Goal: Task Accomplishment & Management: Manage account settings

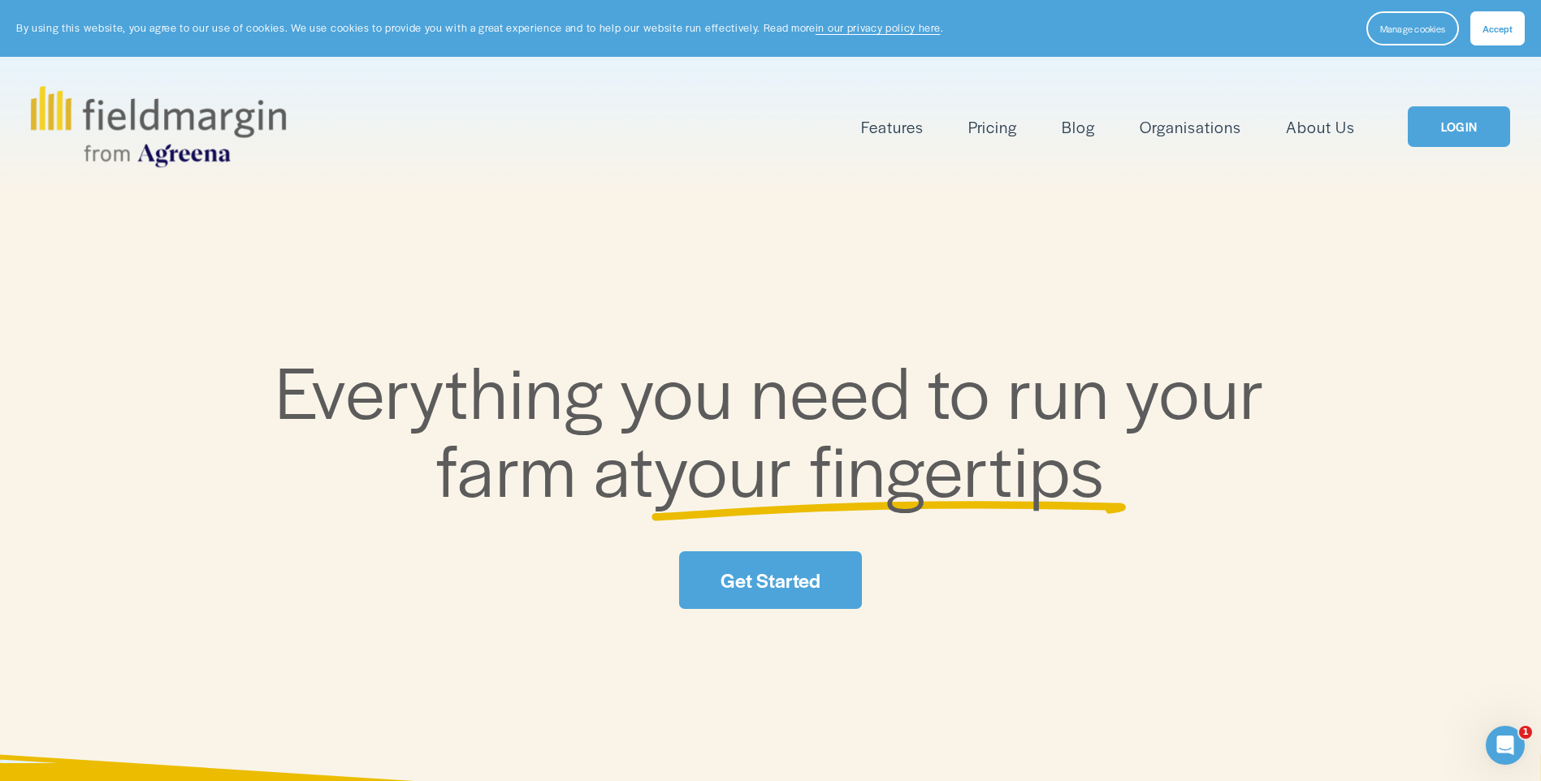
click at [1480, 116] on link "LOGIN" at bounding box center [1459, 126] width 102 height 41
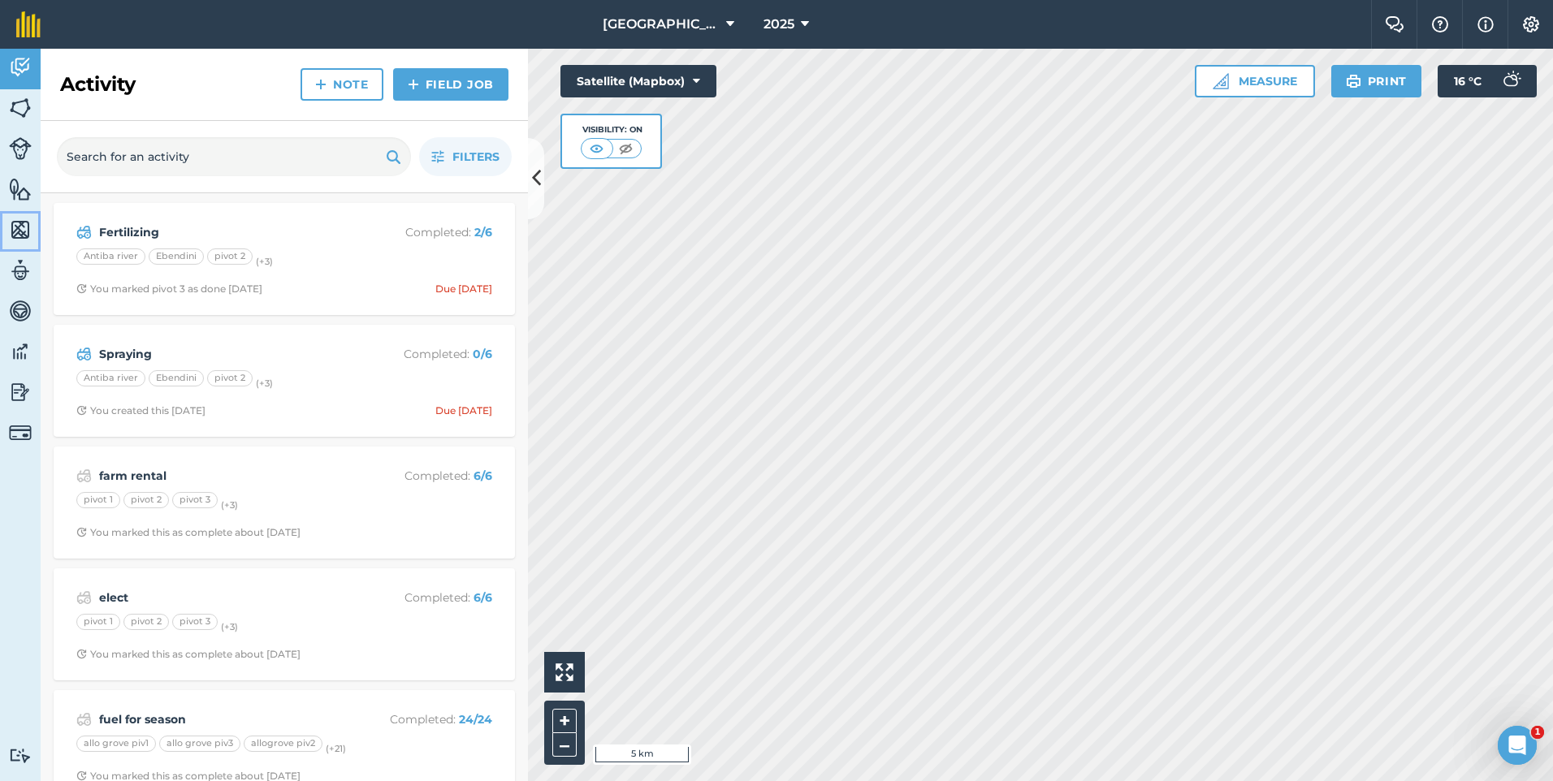
click at [11, 224] on img at bounding box center [20, 230] width 23 height 24
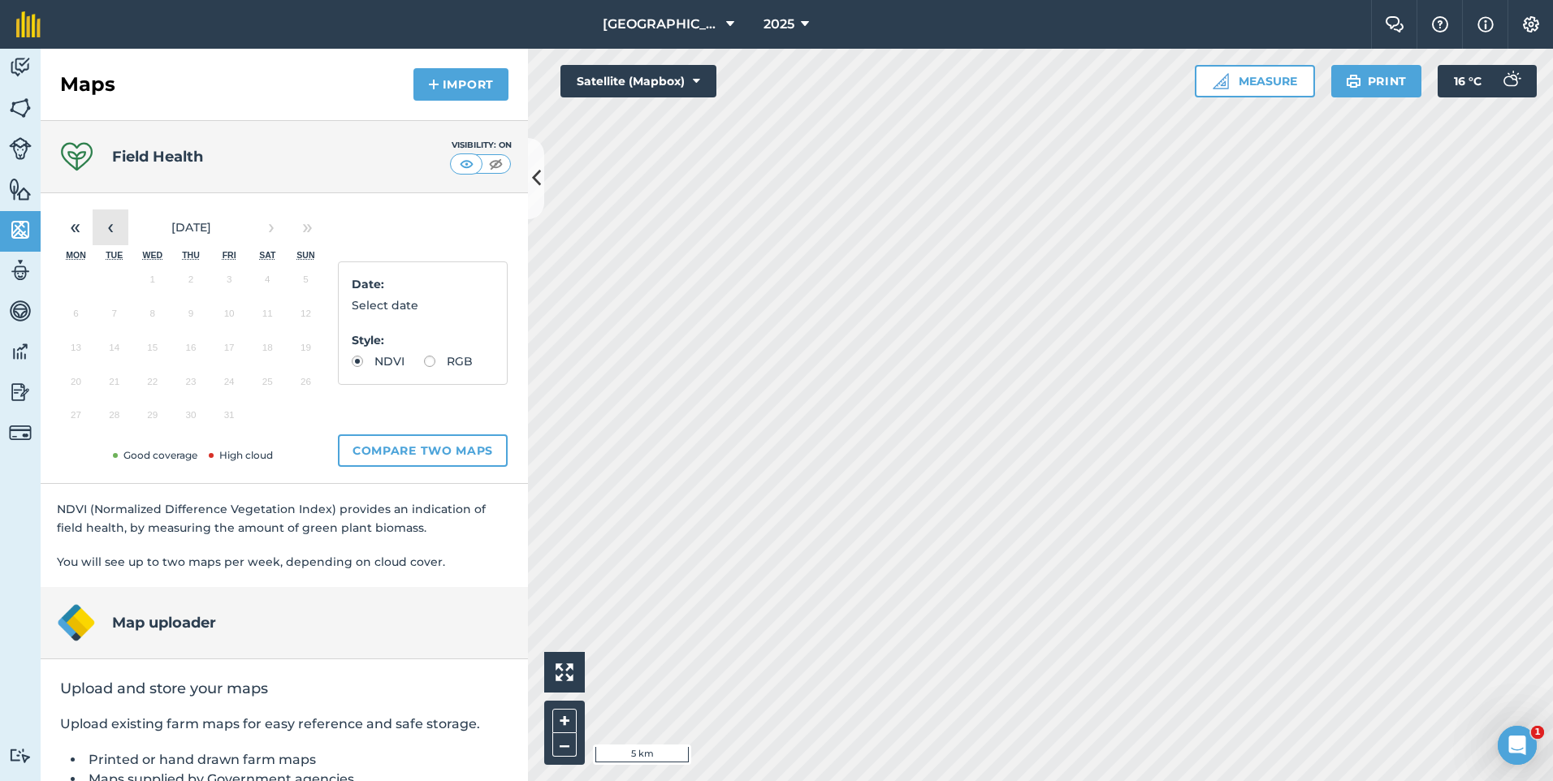
click at [104, 228] on button "‹" at bounding box center [111, 228] width 36 height 36
click at [424, 367] on label "RGB" at bounding box center [448, 361] width 49 height 11
radio input "true"
click at [388, 366] on label "NDVI" at bounding box center [378, 361] width 53 height 11
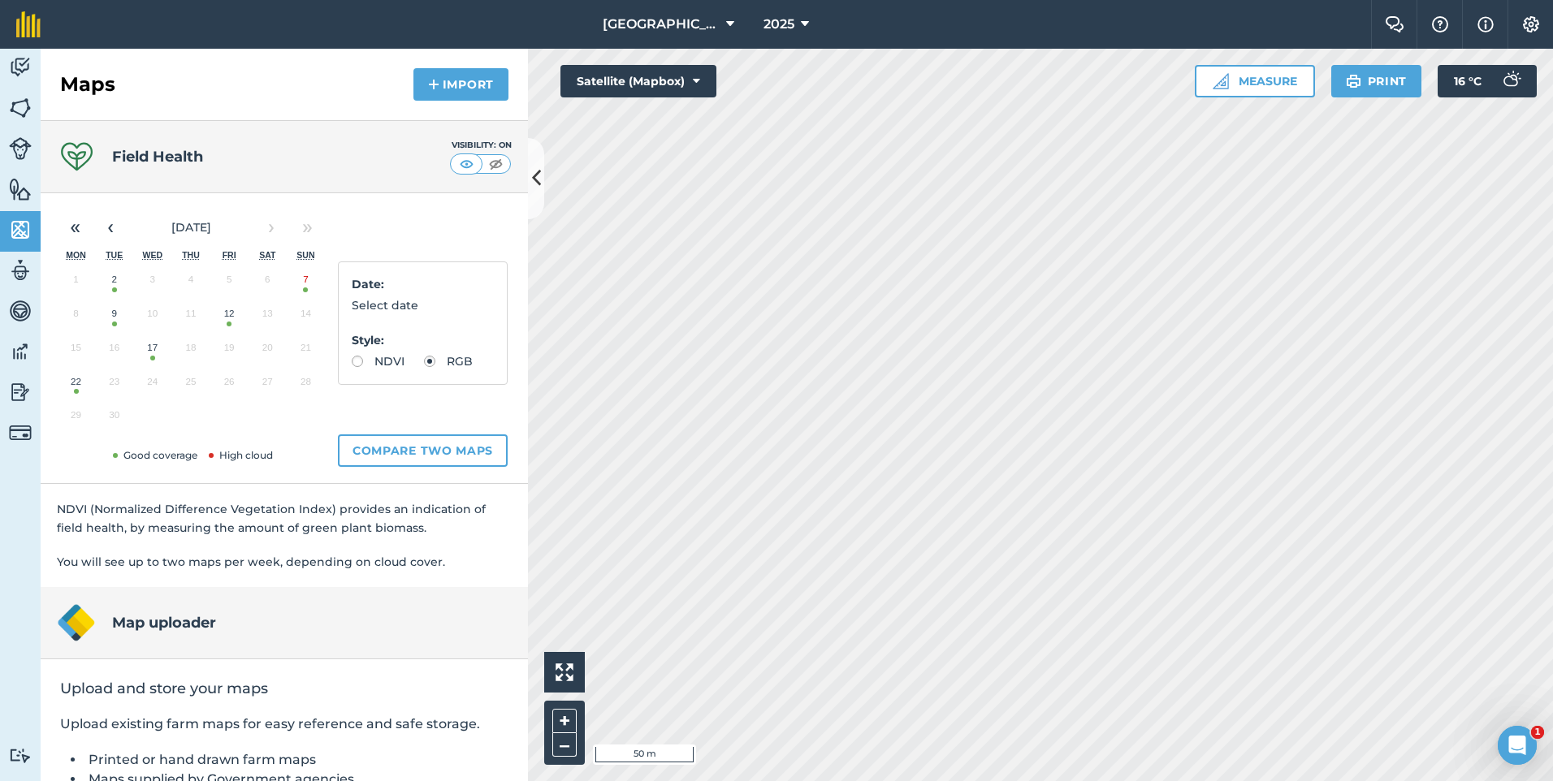
radio input "true"
click at [22, 111] on img at bounding box center [20, 108] width 23 height 24
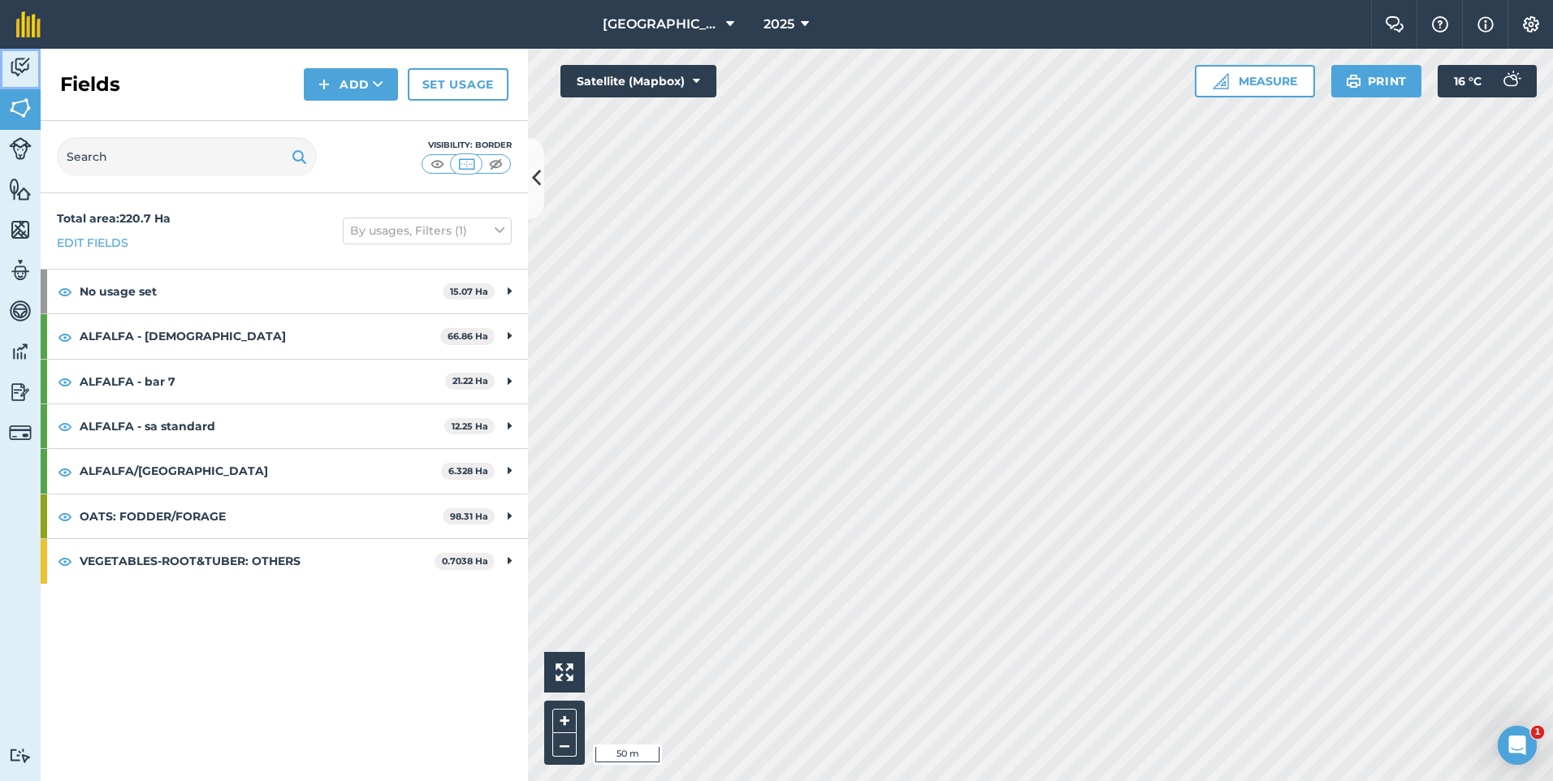
click at [28, 84] on link "Activity" at bounding box center [20, 69] width 41 height 41
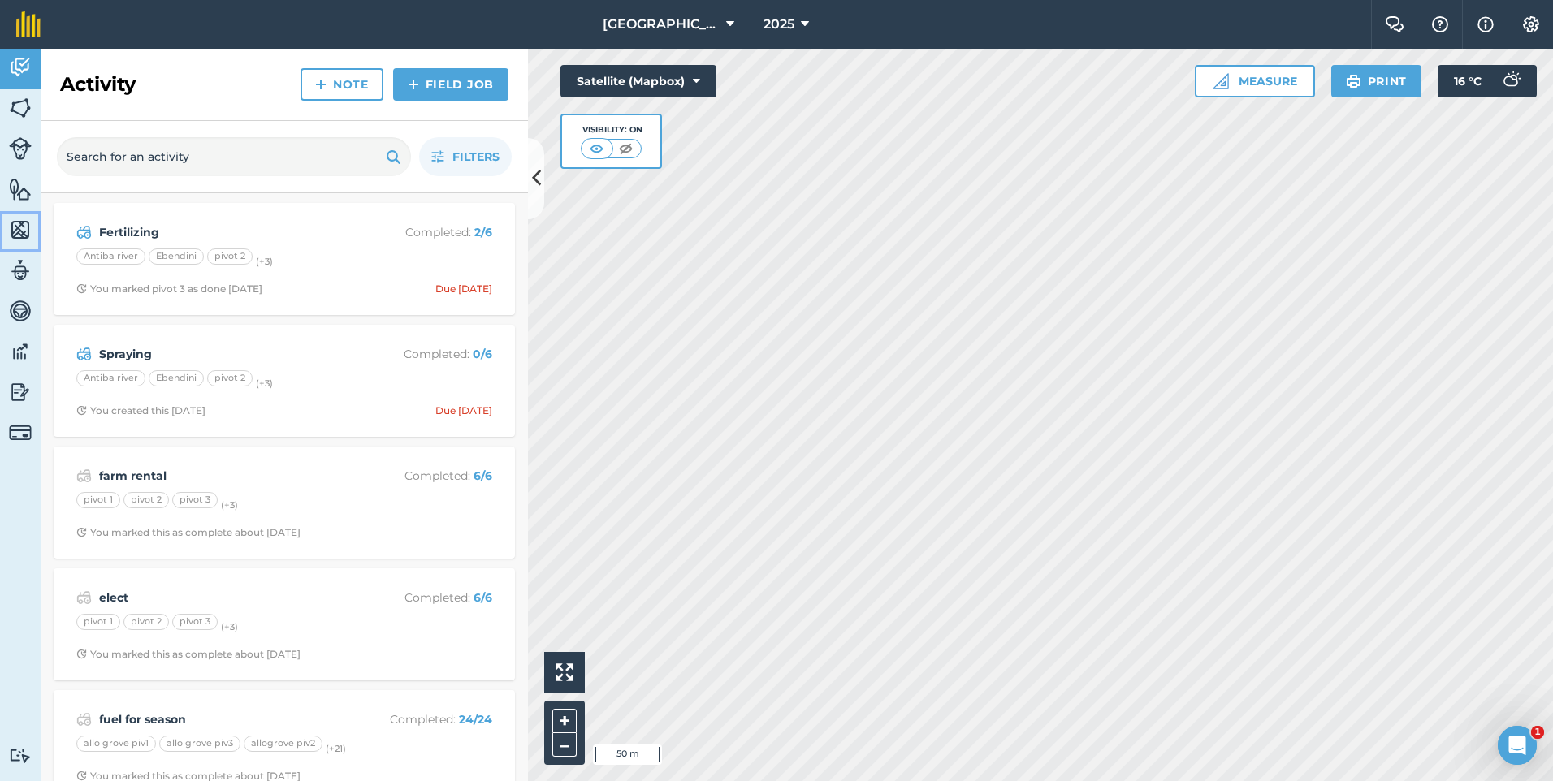
click at [23, 226] on img at bounding box center [20, 230] width 23 height 24
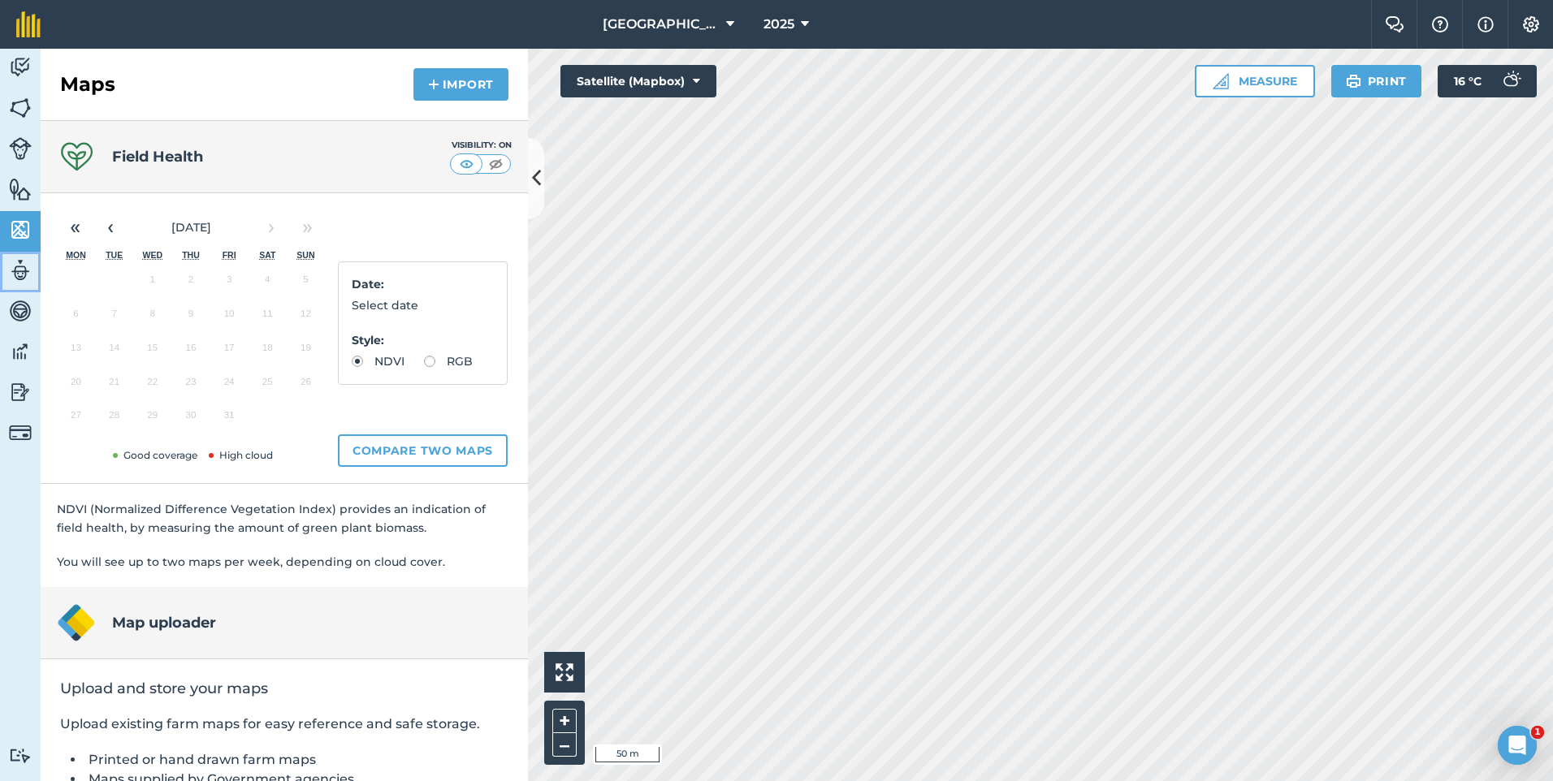
click at [26, 259] on img at bounding box center [20, 270] width 23 height 24
select select "MEMBER"
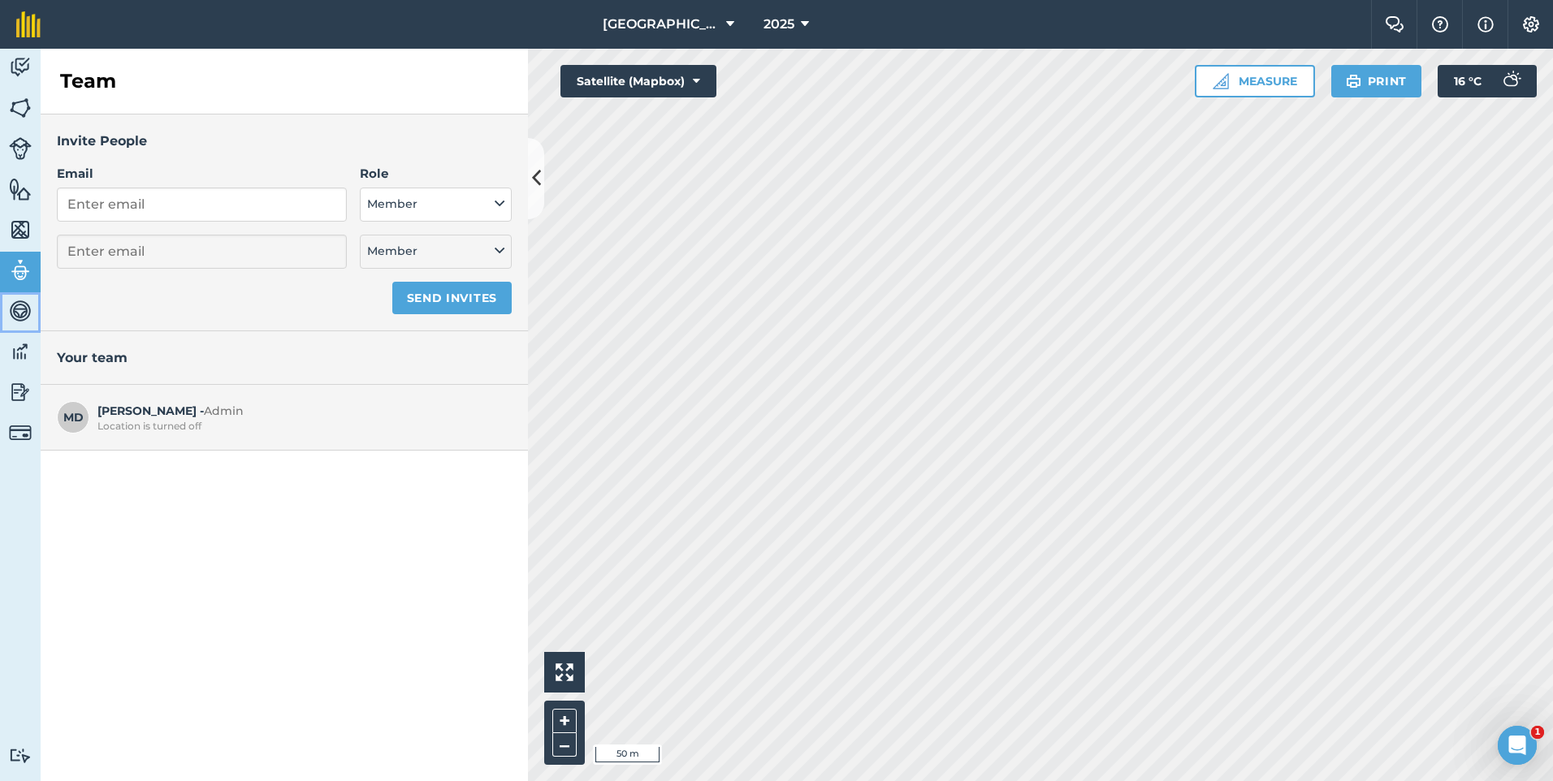
click at [26, 309] on img at bounding box center [20, 311] width 23 height 24
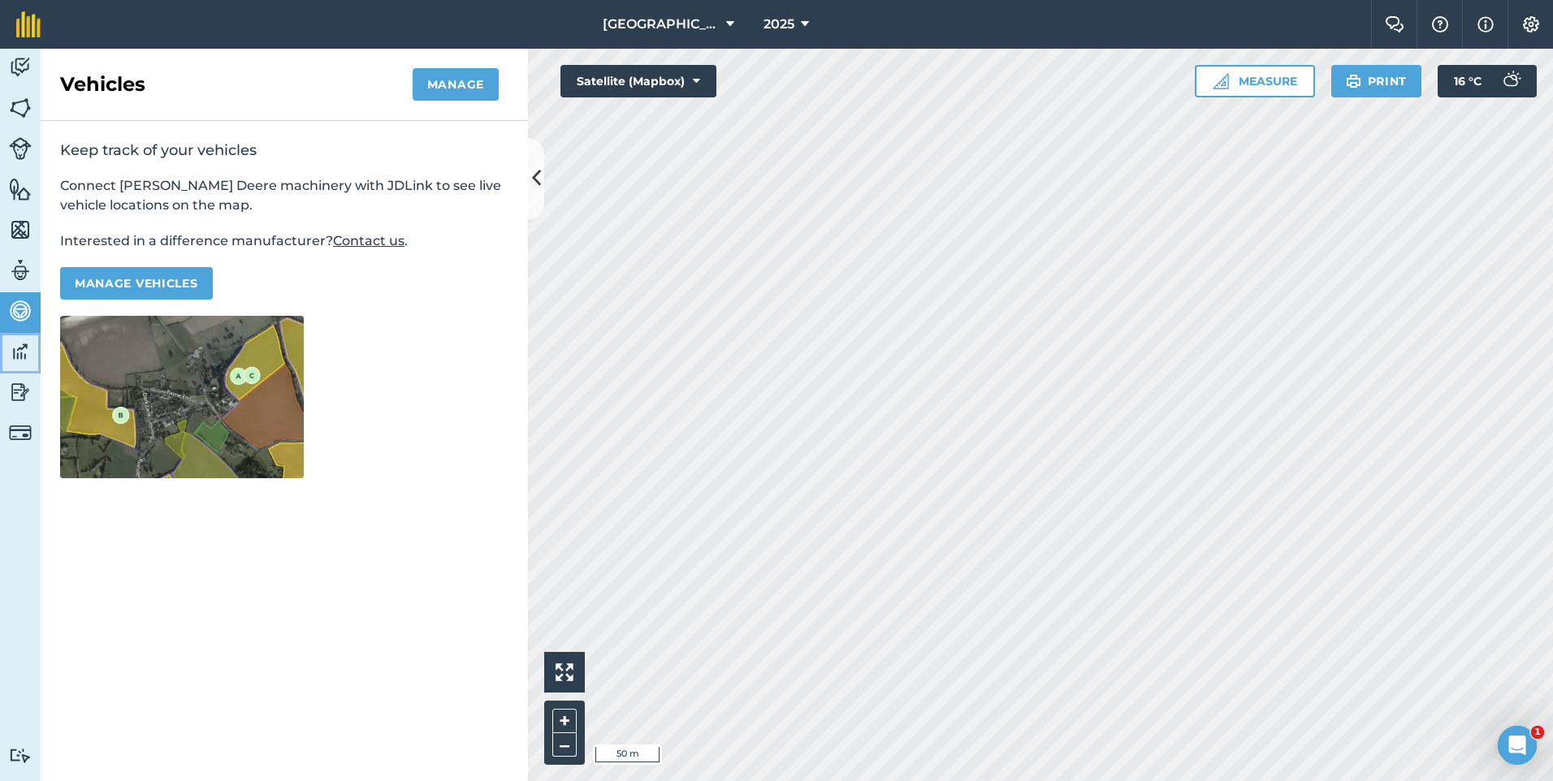
click at [19, 349] on img at bounding box center [20, 352] width 23 height 24
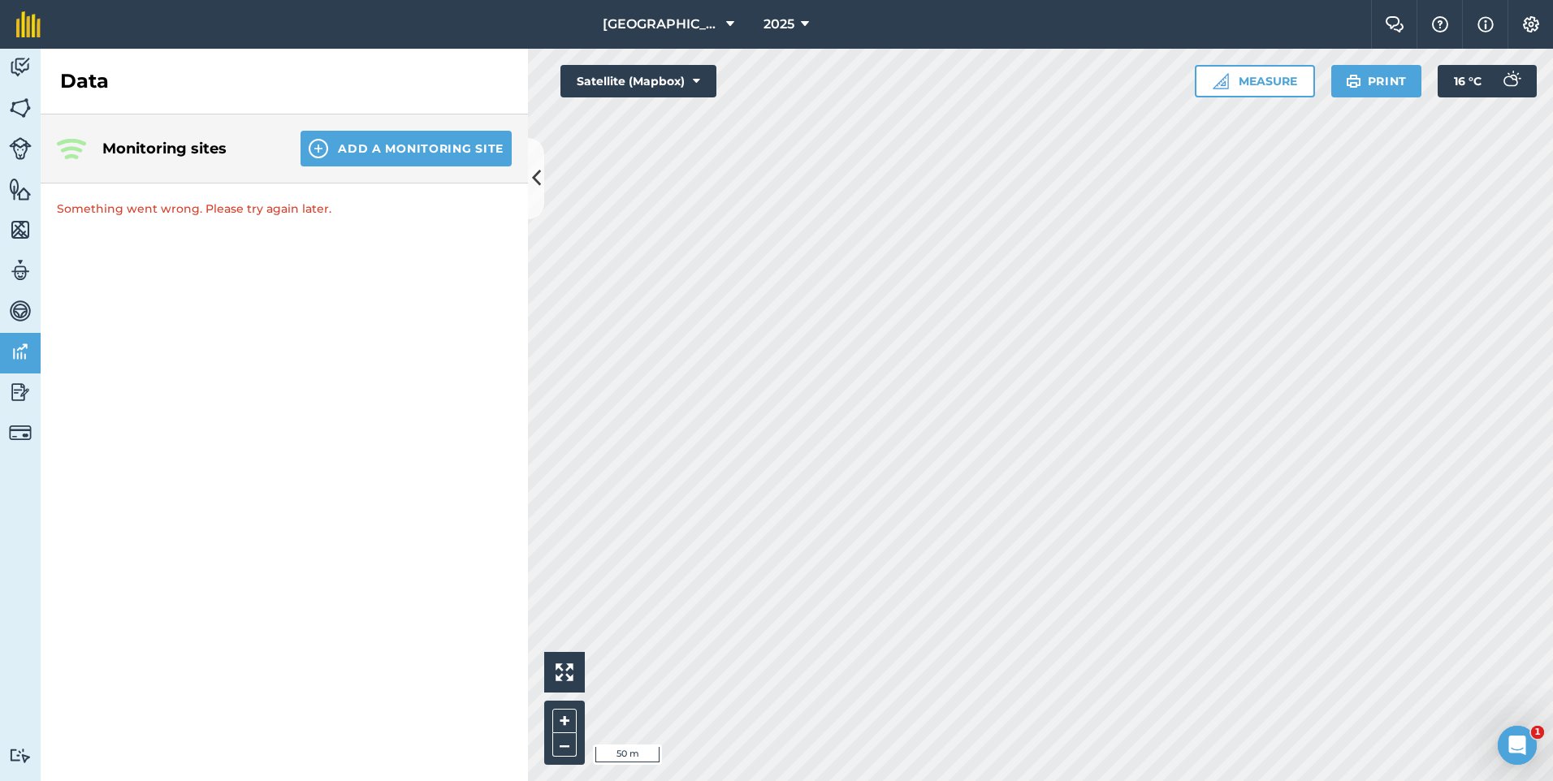
click at [43, 379] on div "Monitoring sites Add a Monitoring Site Something went wrong. Please try again l…" at bounding box center [284, 448] width 487 height 667
click at [28, 379] on link "Reporting" at bounding box center [20, 394] width 41 height 41
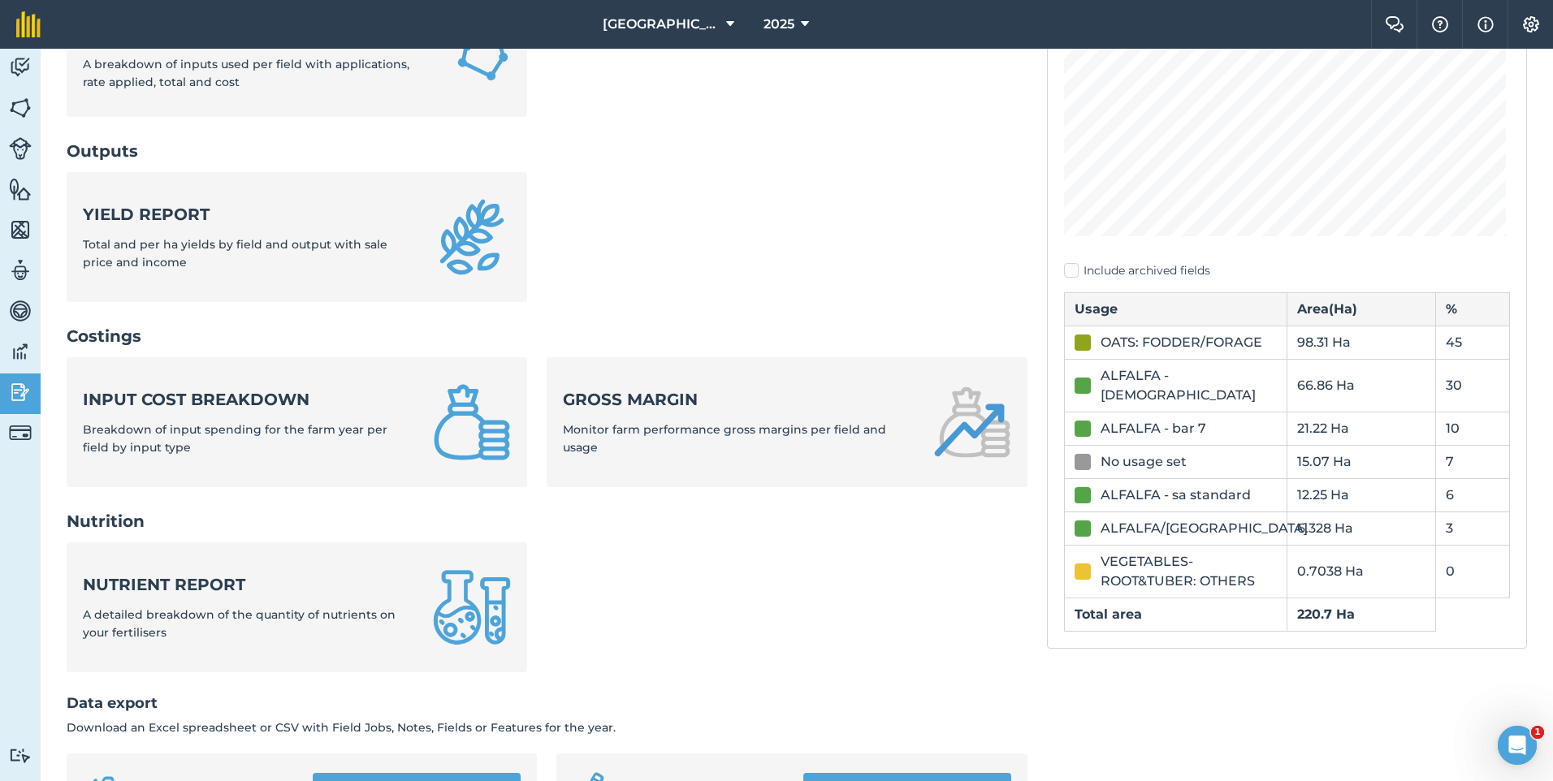
scroll to position [336, 0]
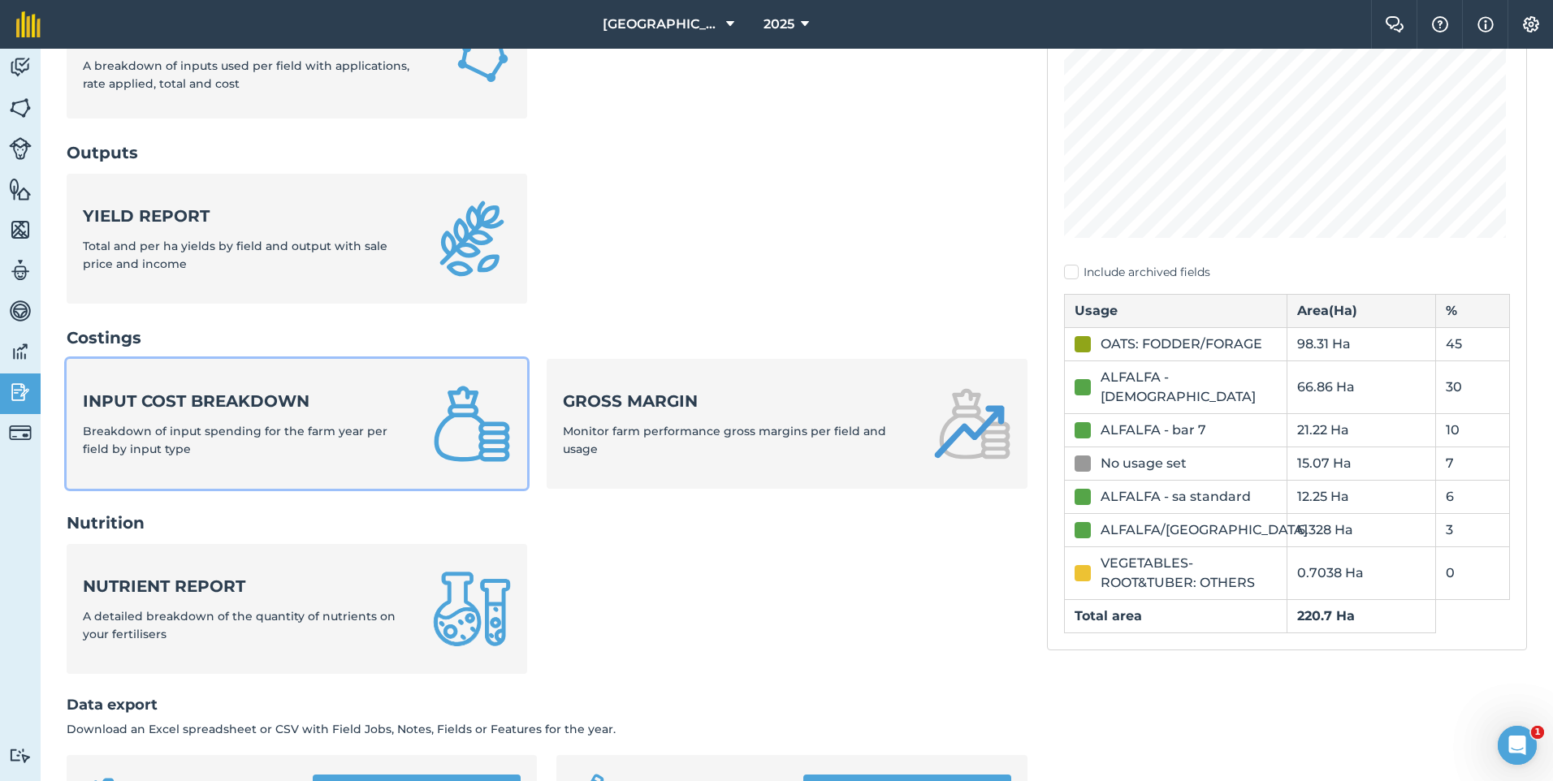
click at [299, 422] on div "Input cost breakdown Breakdown of input spending for the farm year per field by…" at bounding box center [248, 424] width 331 height 69
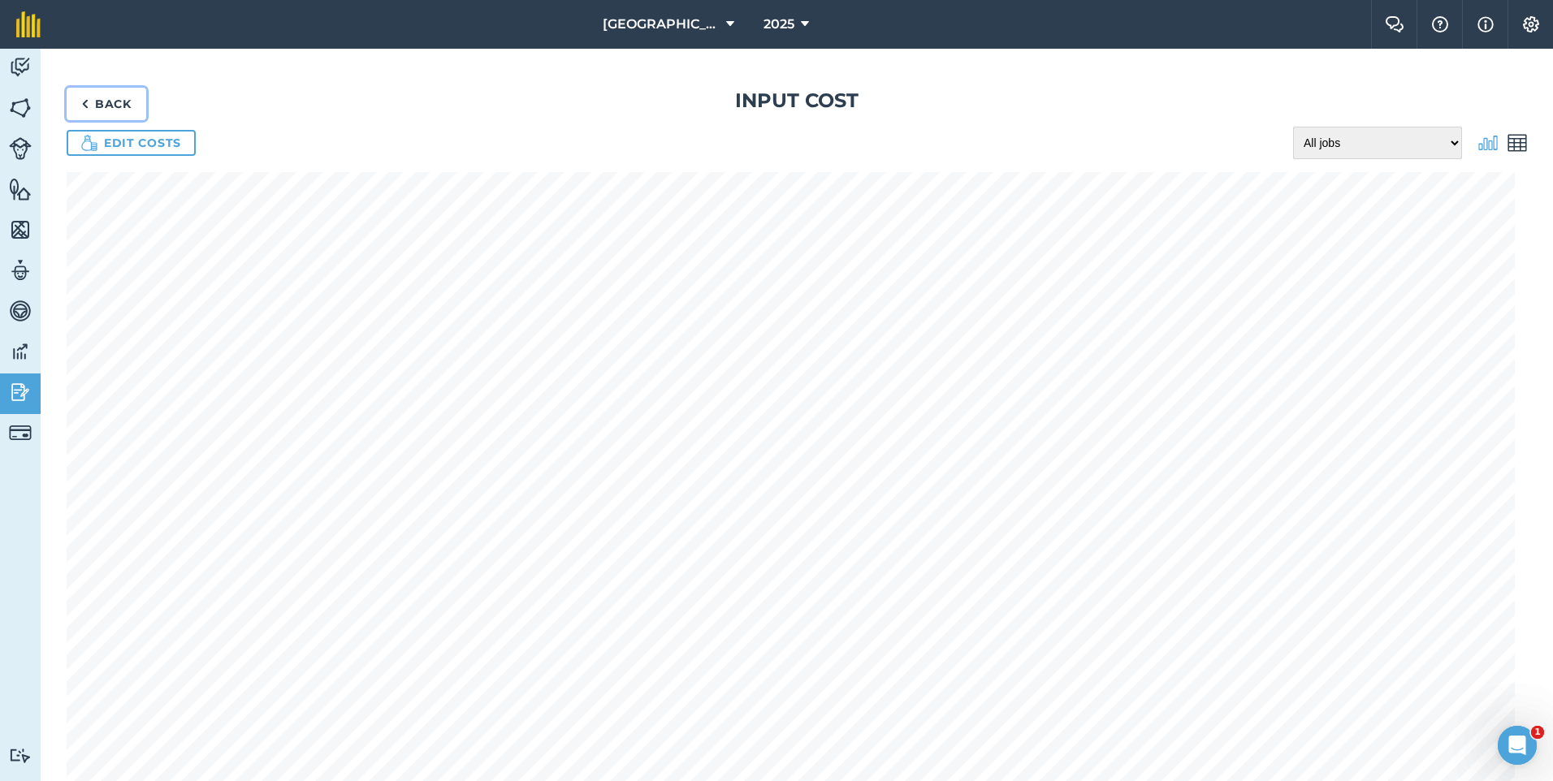
click at [89, 103] on link "Back" at bounding box center [107, 104] width 80 height 32
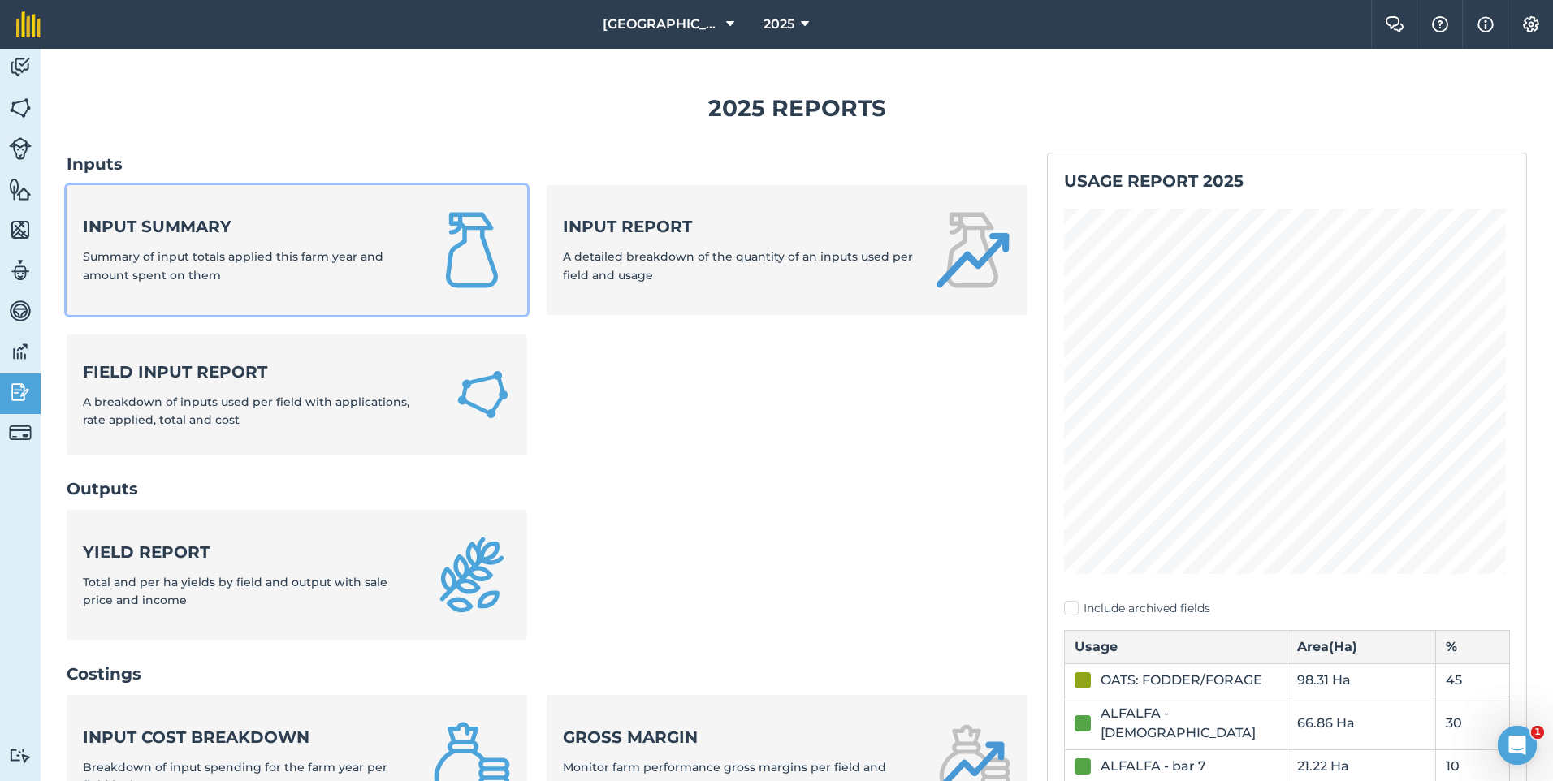
click at [184, 270] on span "Summary of input totals applied this farm year and amount spent on them" at bounding box center [233, 265] width 301 height 32
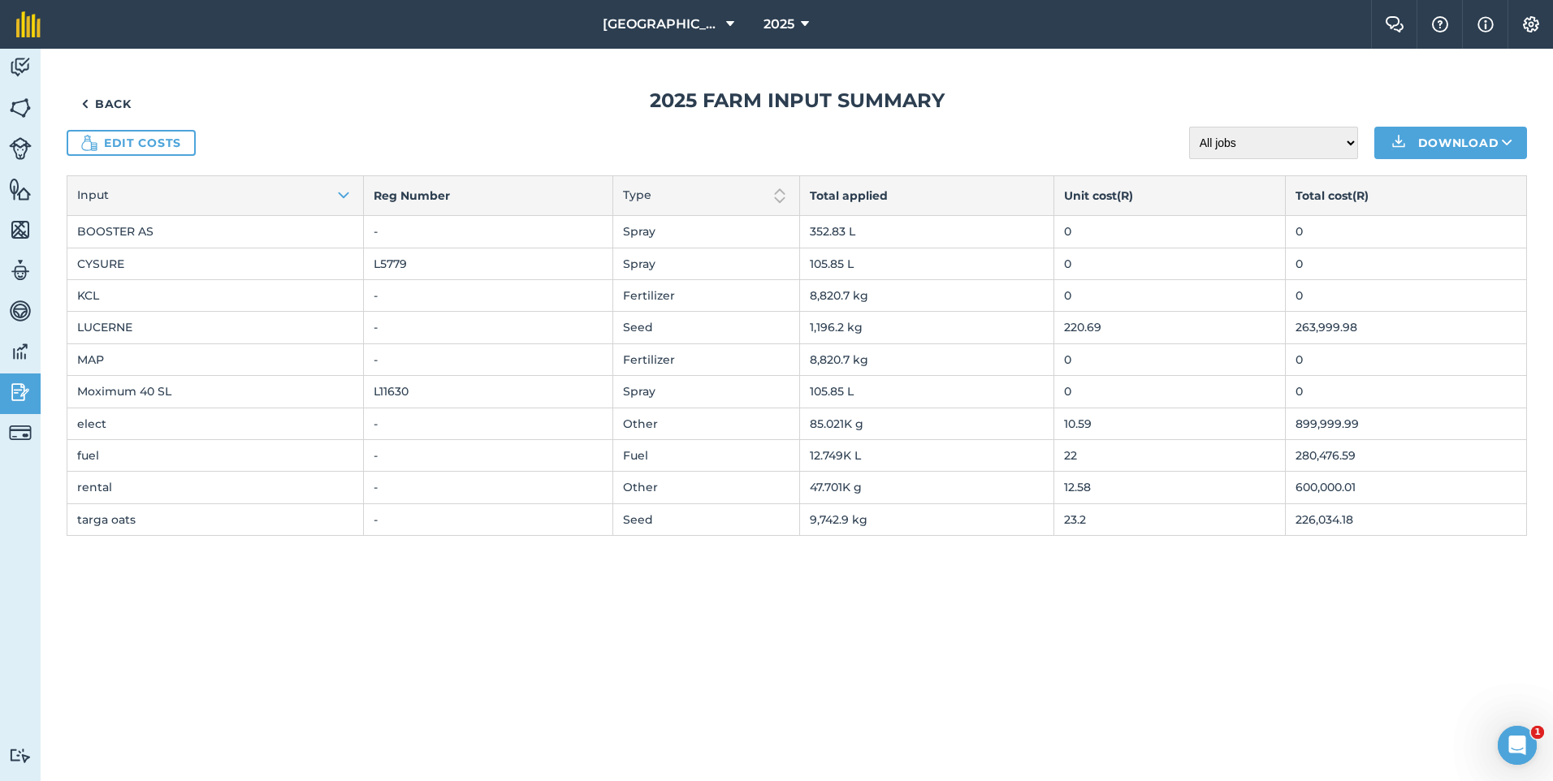
click at [1307, 293] on td "0" at bounding box center [1405, 295] width 241 height 32
click at [1171, 292] on td "0" at bounding box center [1169, 295] width 231 height 32
click at [193, 140] on link "Edit costs" at bounding box center [131, 143] width 129 height 26
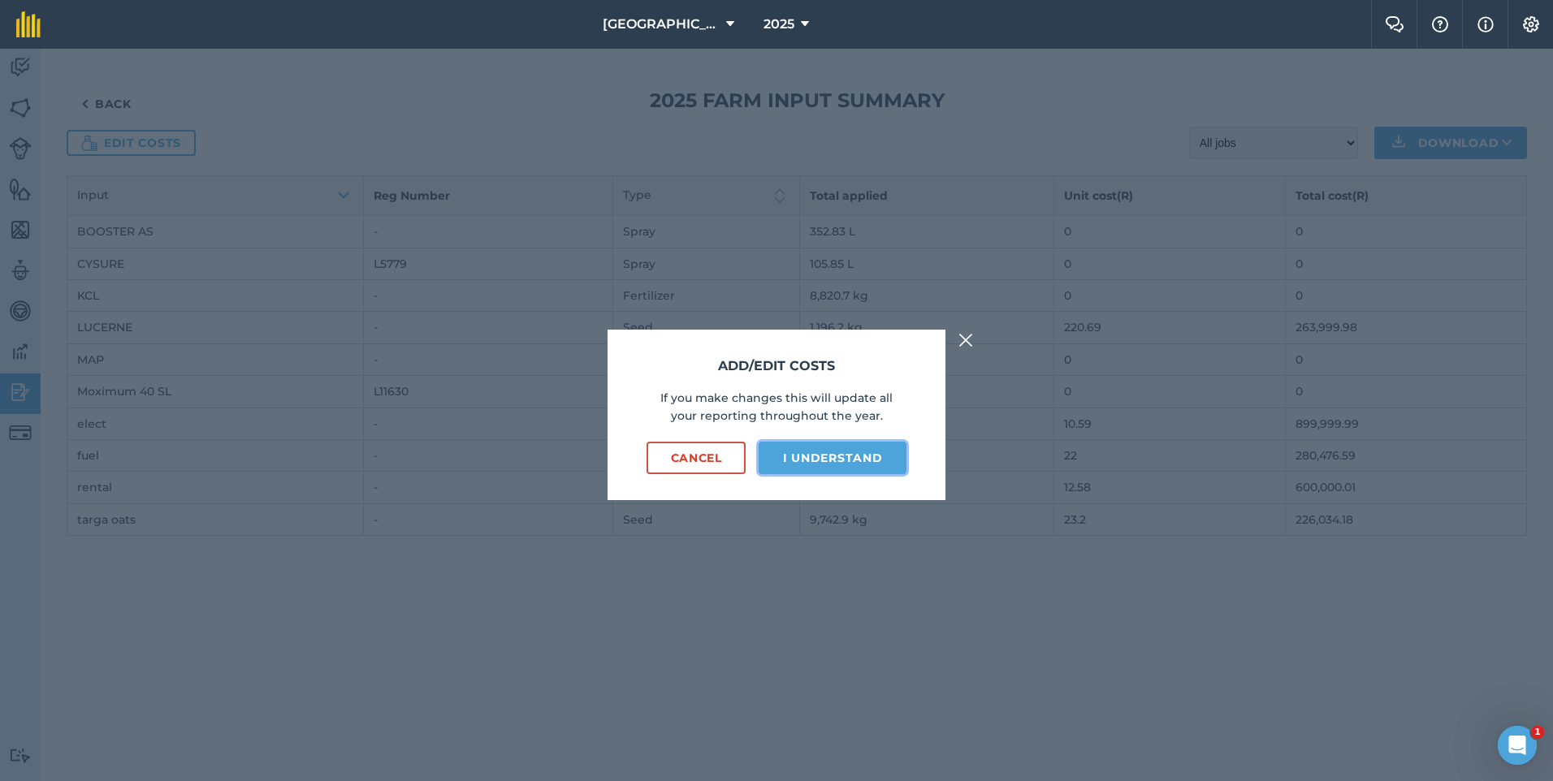
click at [788, 448] on button "I understand" at bounding box center [833, 458] width 148 height 32
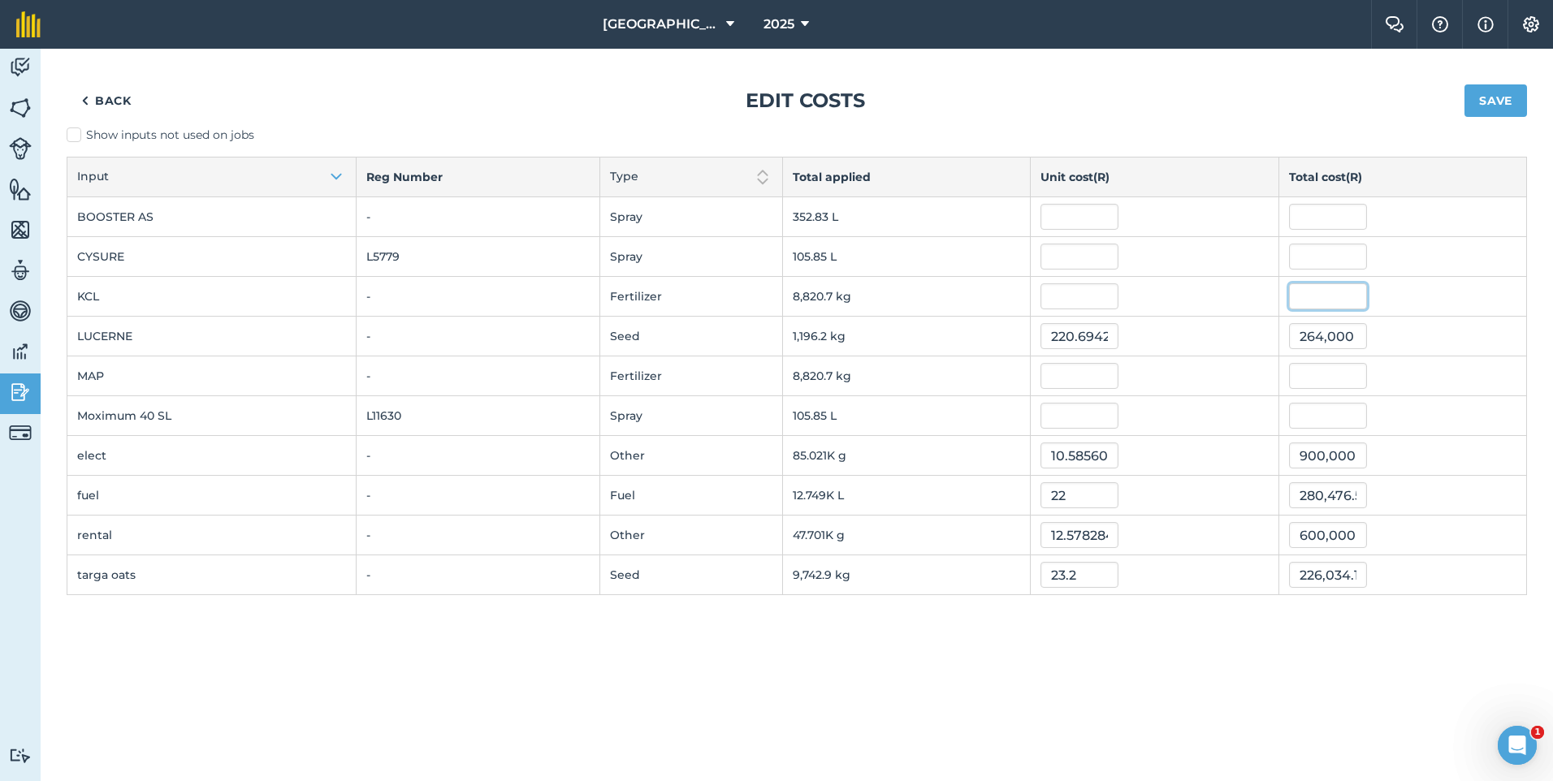
click at [1320, 296] on input "text" at bounding box center [1328, 296] width 78 height 26
type input "146160"
type input "16.5701134830569"
type input "146,160"
click at [1313, 378] on input "text" at bounding box center [1328, 376] width 78 height 26
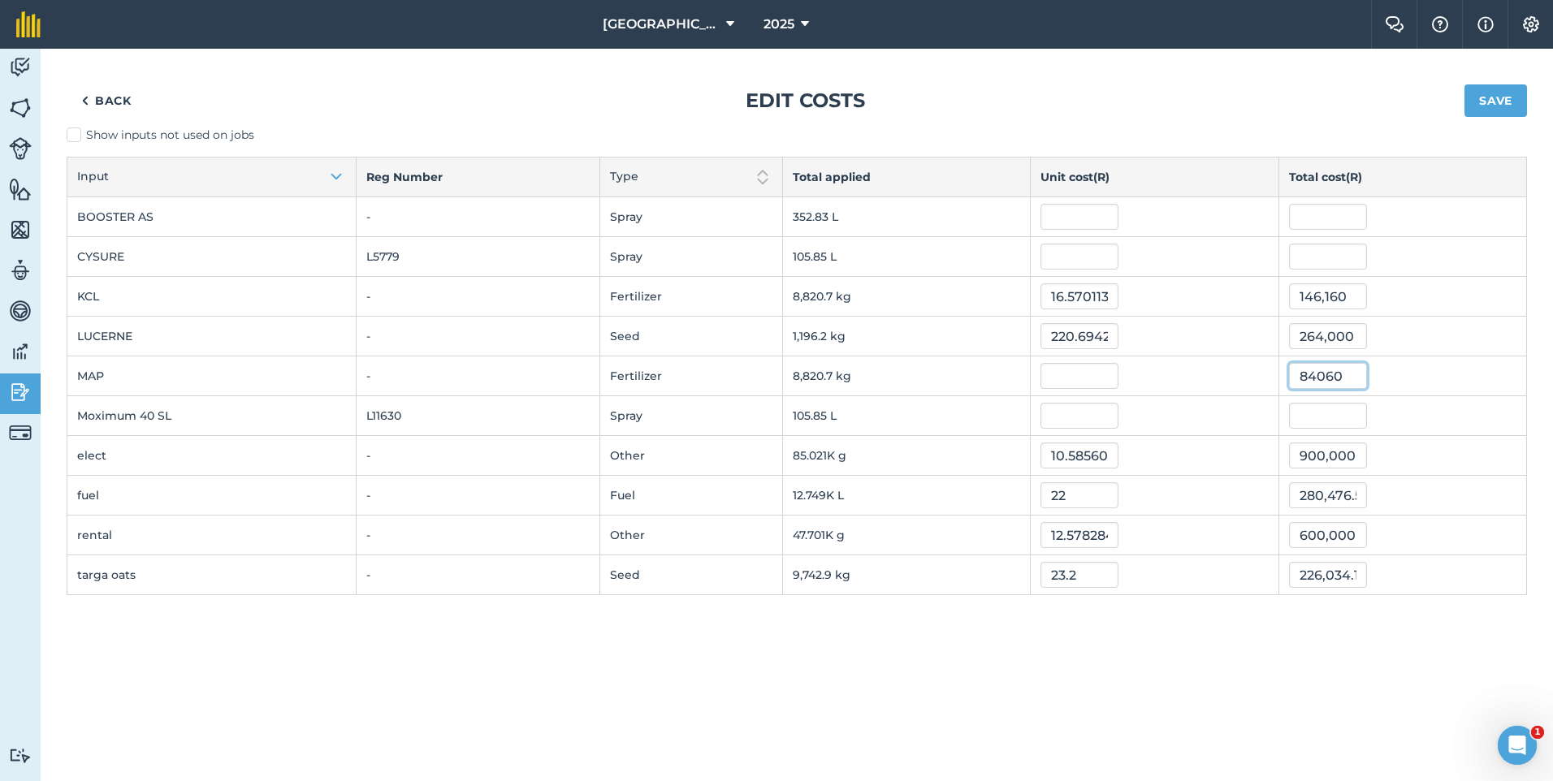
type input "84060"
type input "9.529855907127551"
type input "84,060"
click at [1084, 415] on input "text" at bounding box center [1080, 416] width 78 height 26
click at [803, 377] on td "8,820.7 kg" at bounding box center [906, 377] width 248 height 40
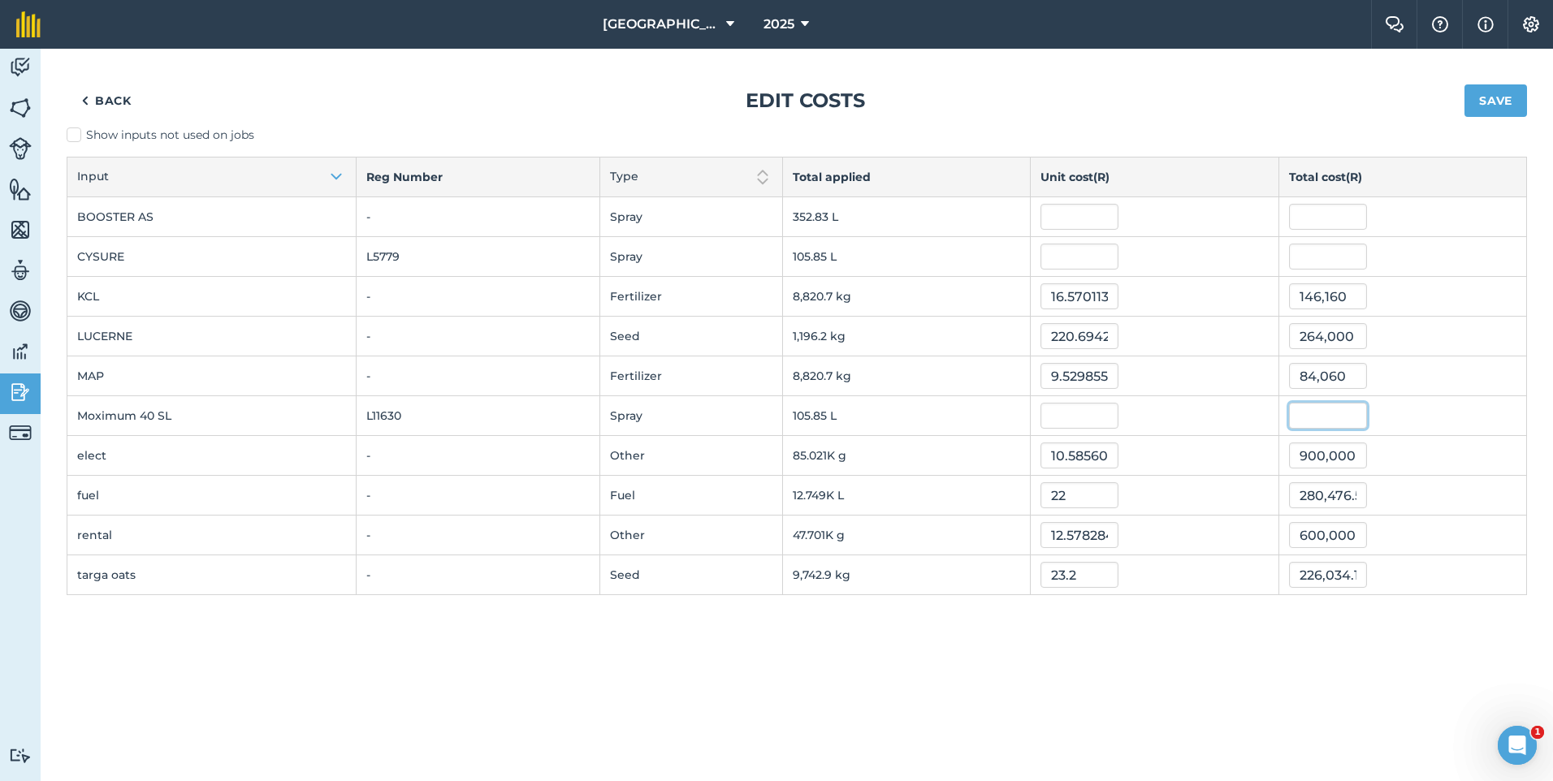
click at [1310, 420] on input "text" at bounding box center [1328, 416] width 78 height 26
type input "14700"
type input "138.87786158778547"
type input "14,700"
click at [1310, 263] on input "text" at bounding box center [1328, 257] width 78 height 26
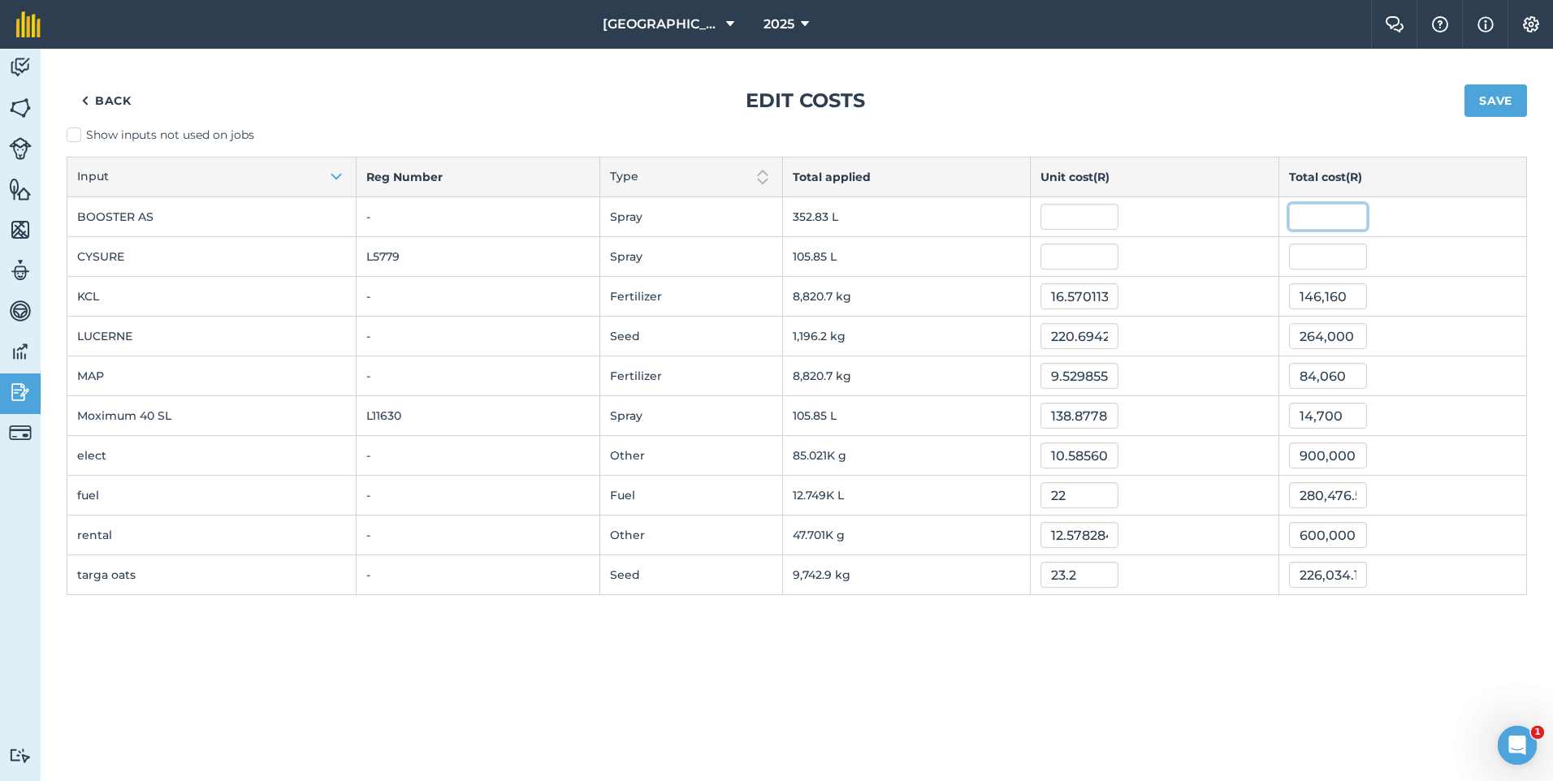
click at [1292, 213] on input "text" at bounding box center [1328, 217] width 78 height 26
type input "1750"
type input "4.9599233938414695"
type input "1,750"
click at [1328, 253] on input "text" at bounding box center [1328, 257] width 78 height 26
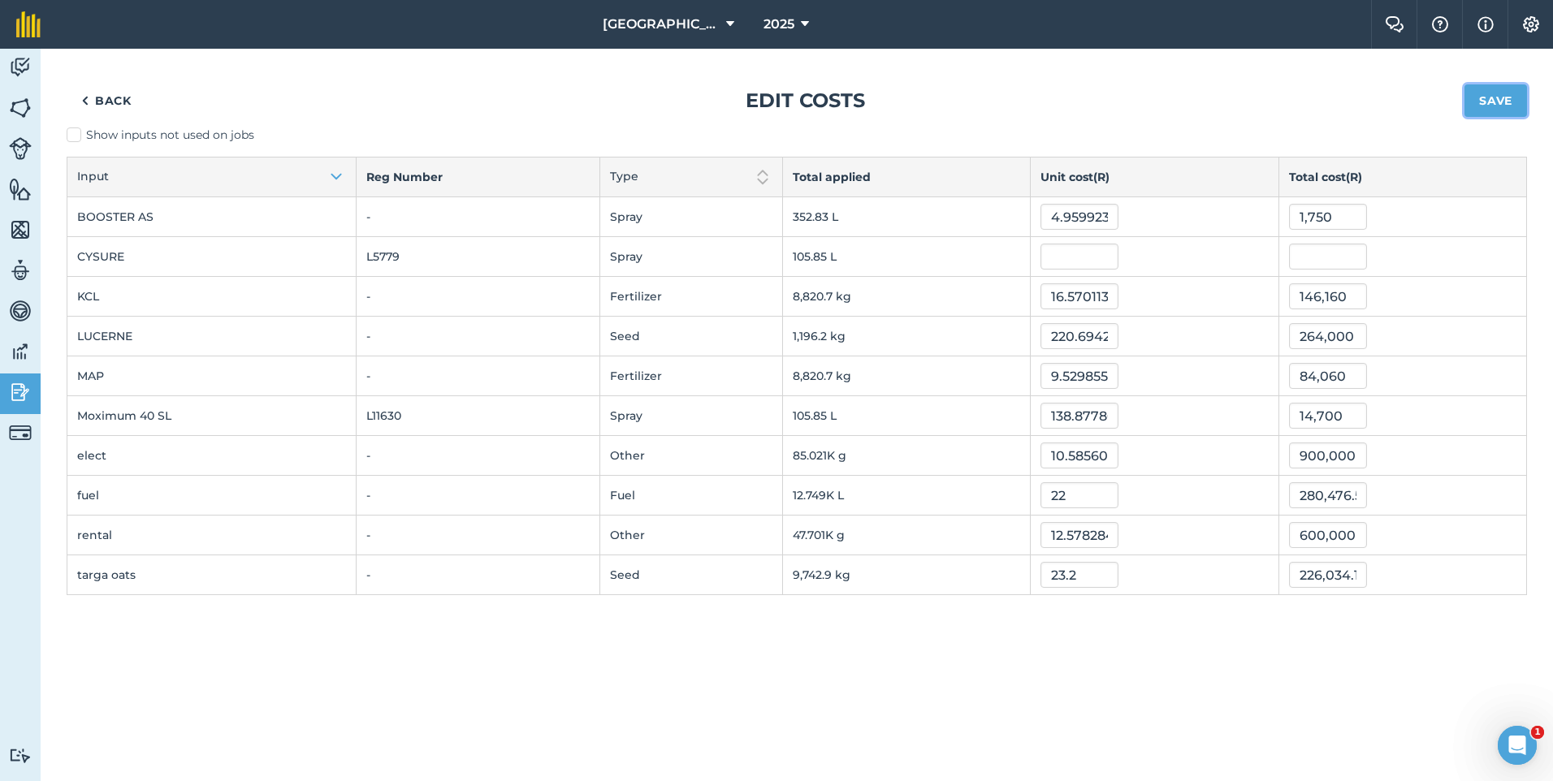
click at [1504, 108] on button "Save" at bounding box center [1496, 100] width 63 height 32
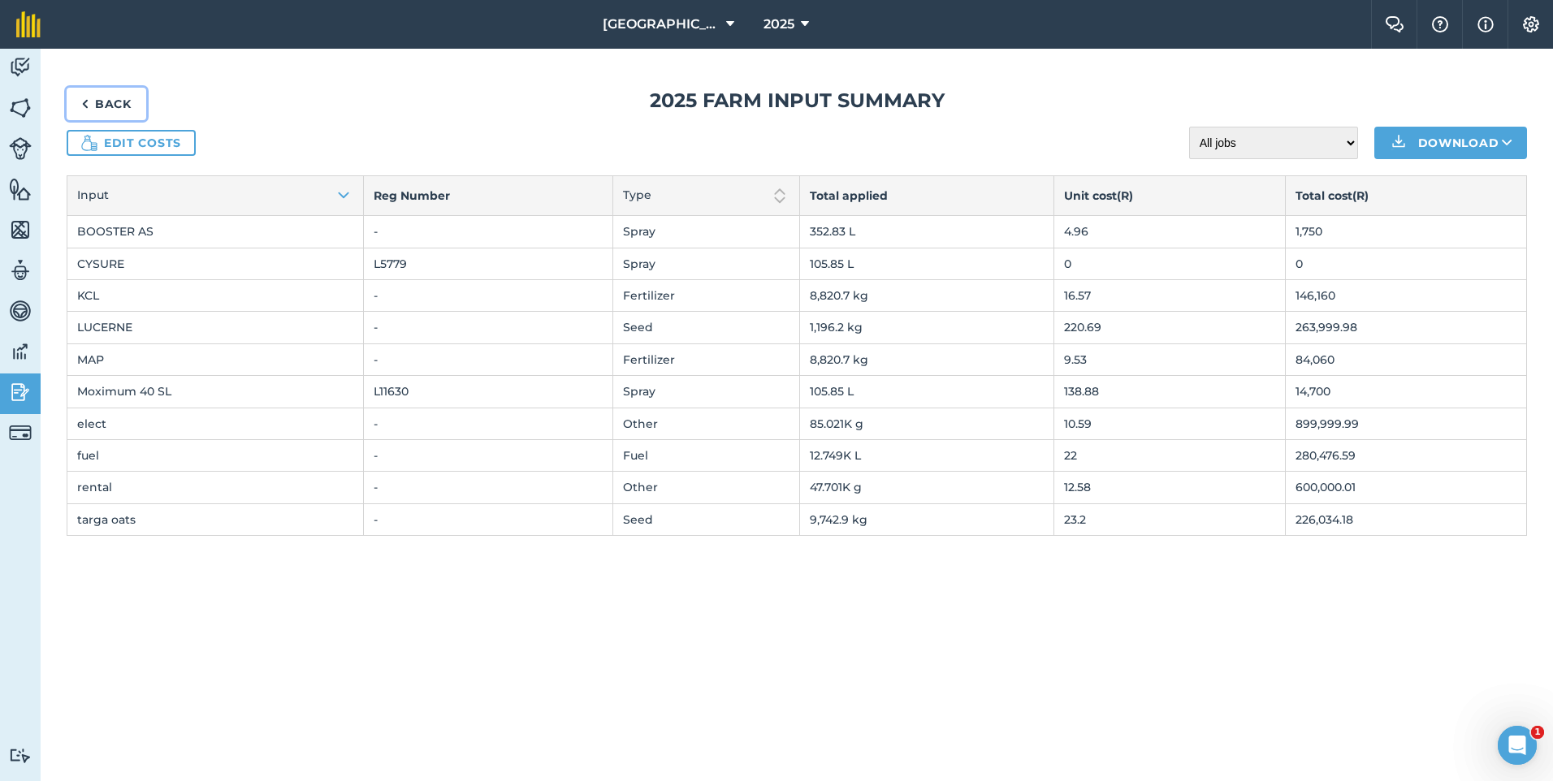
click at [121, 105] on link "Back" at bounding box center [107, 104] width 80 height 32
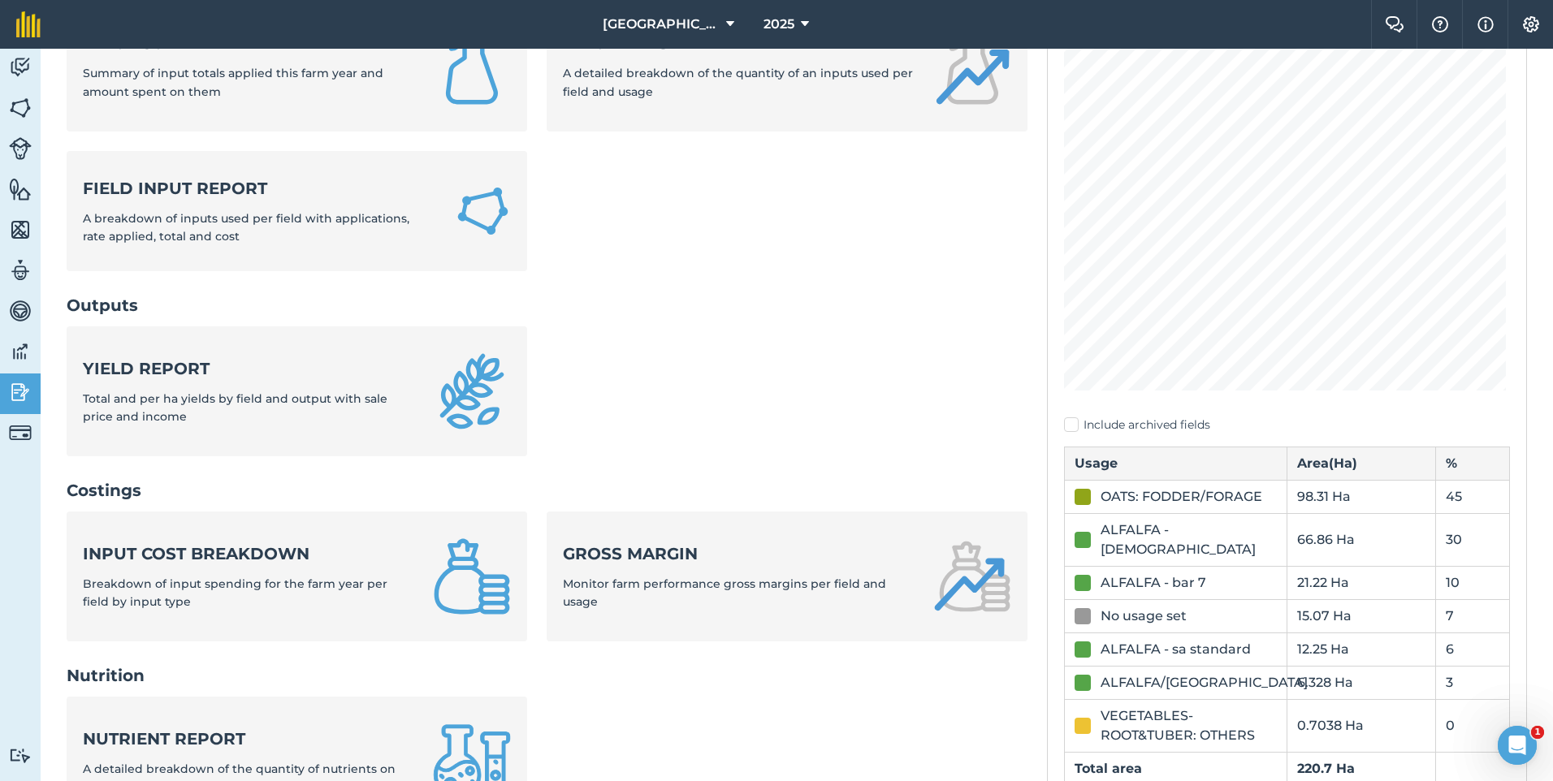
scroll to position [244, 0]
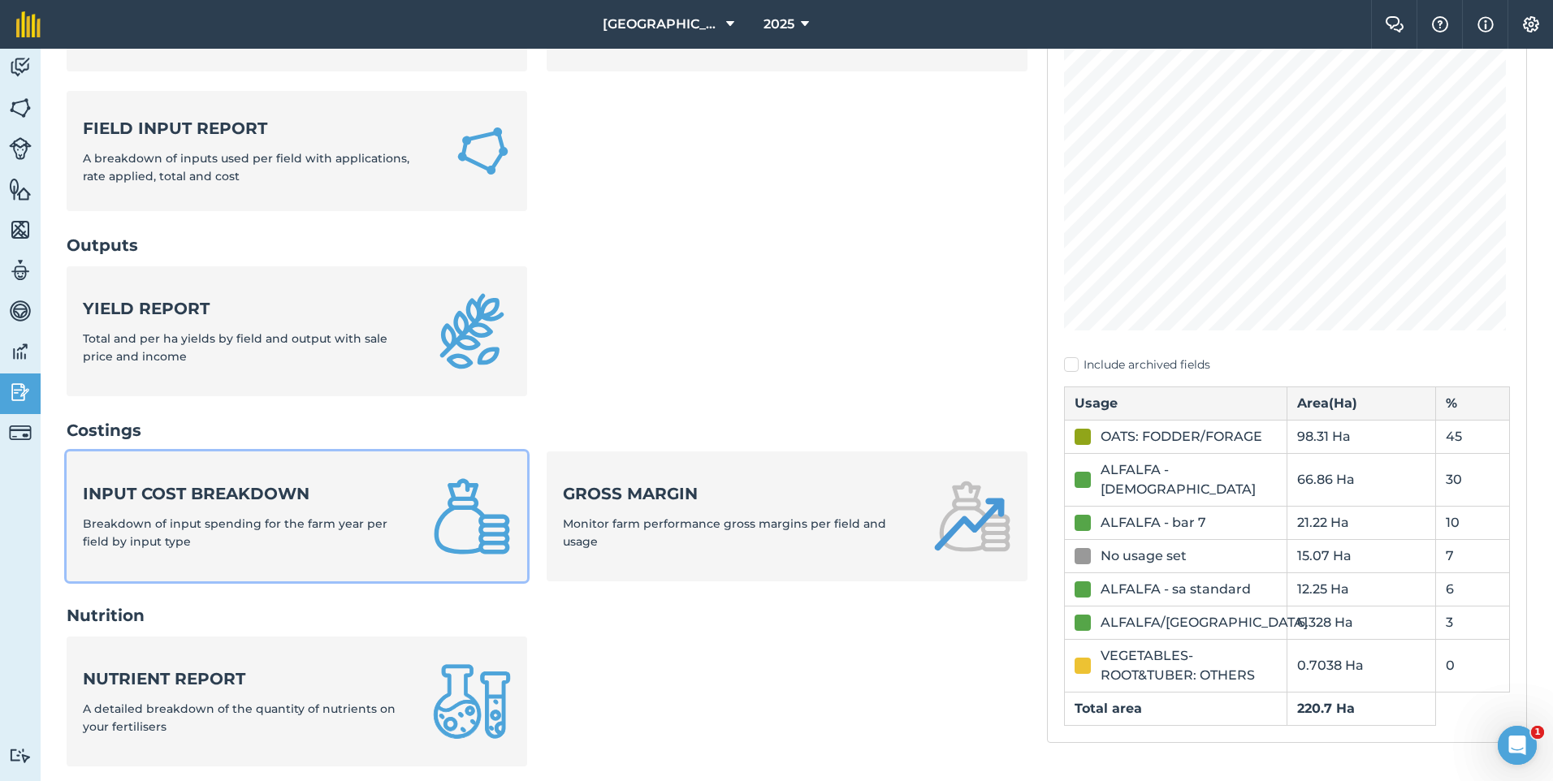
click at [437, 526] on img at bounding box center [472, 517] width 78 height 78
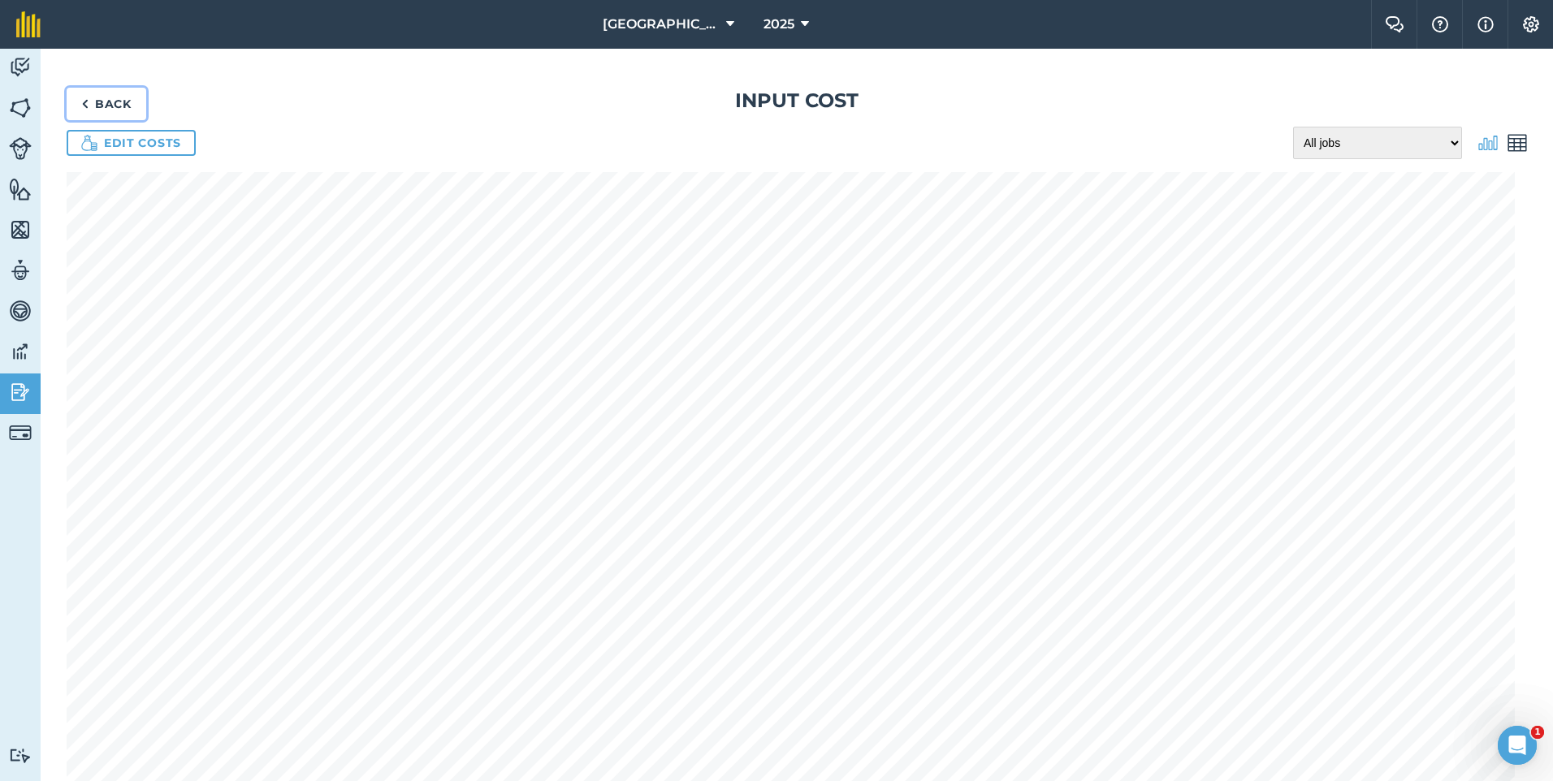
click at [111, 109] on link "Back" at bounding box center [107, 104] width 80 height 32
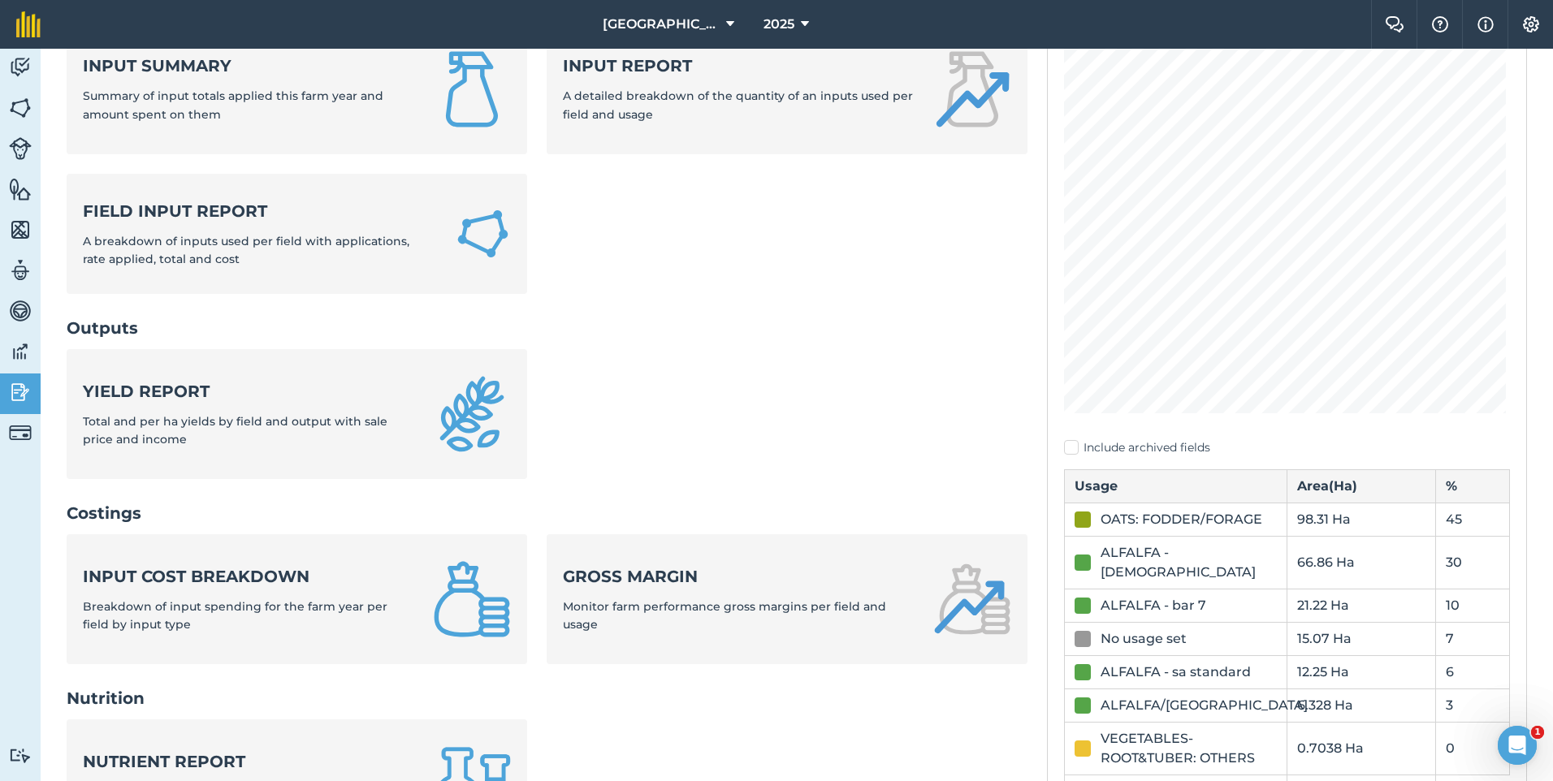
scroll to position [162, 0]
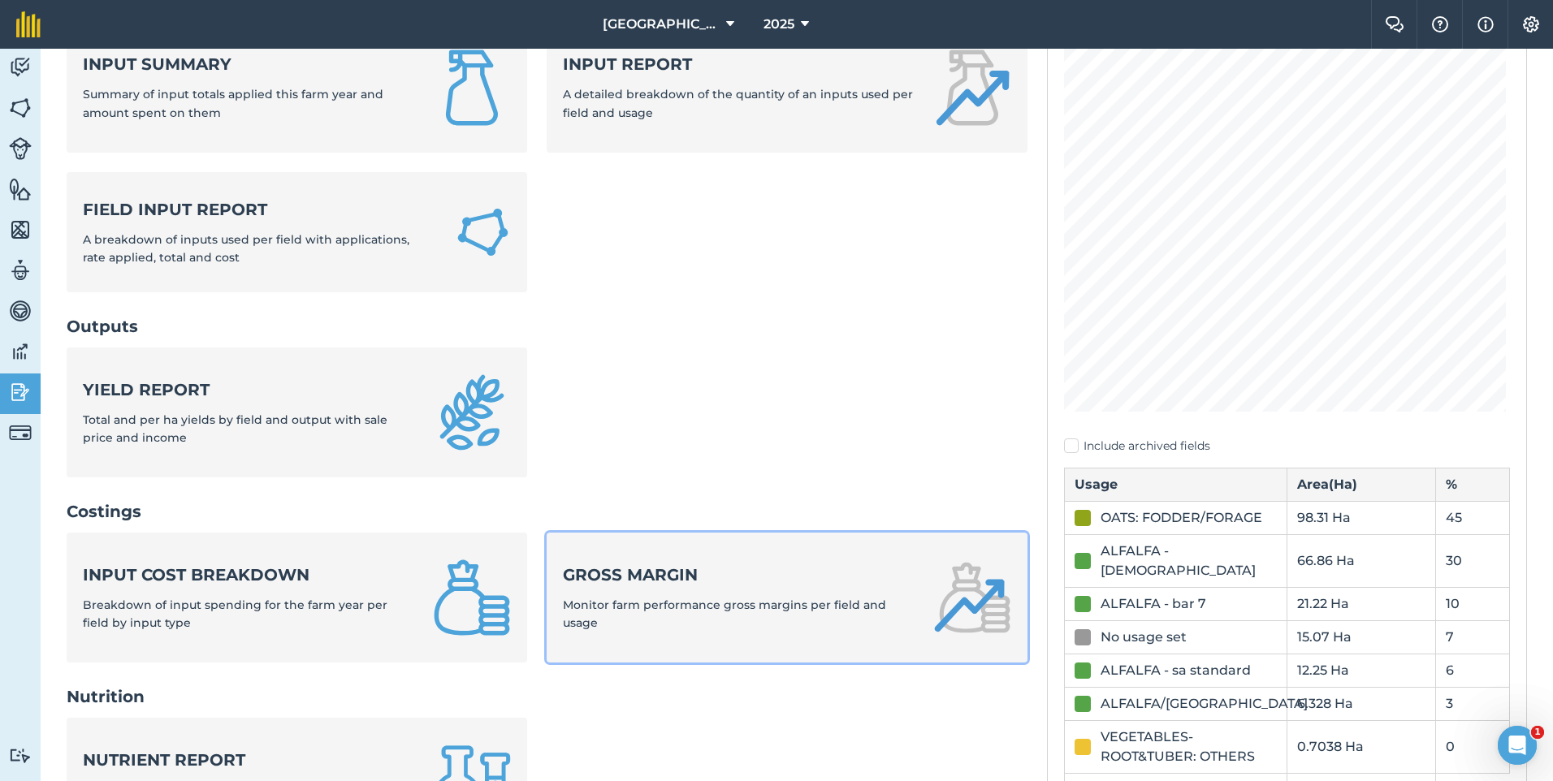
click at [724, 617] on div "Gross margin Monitor farm performance gross margins per field and usage" at bounding box center [738, 598] width 350 height 69
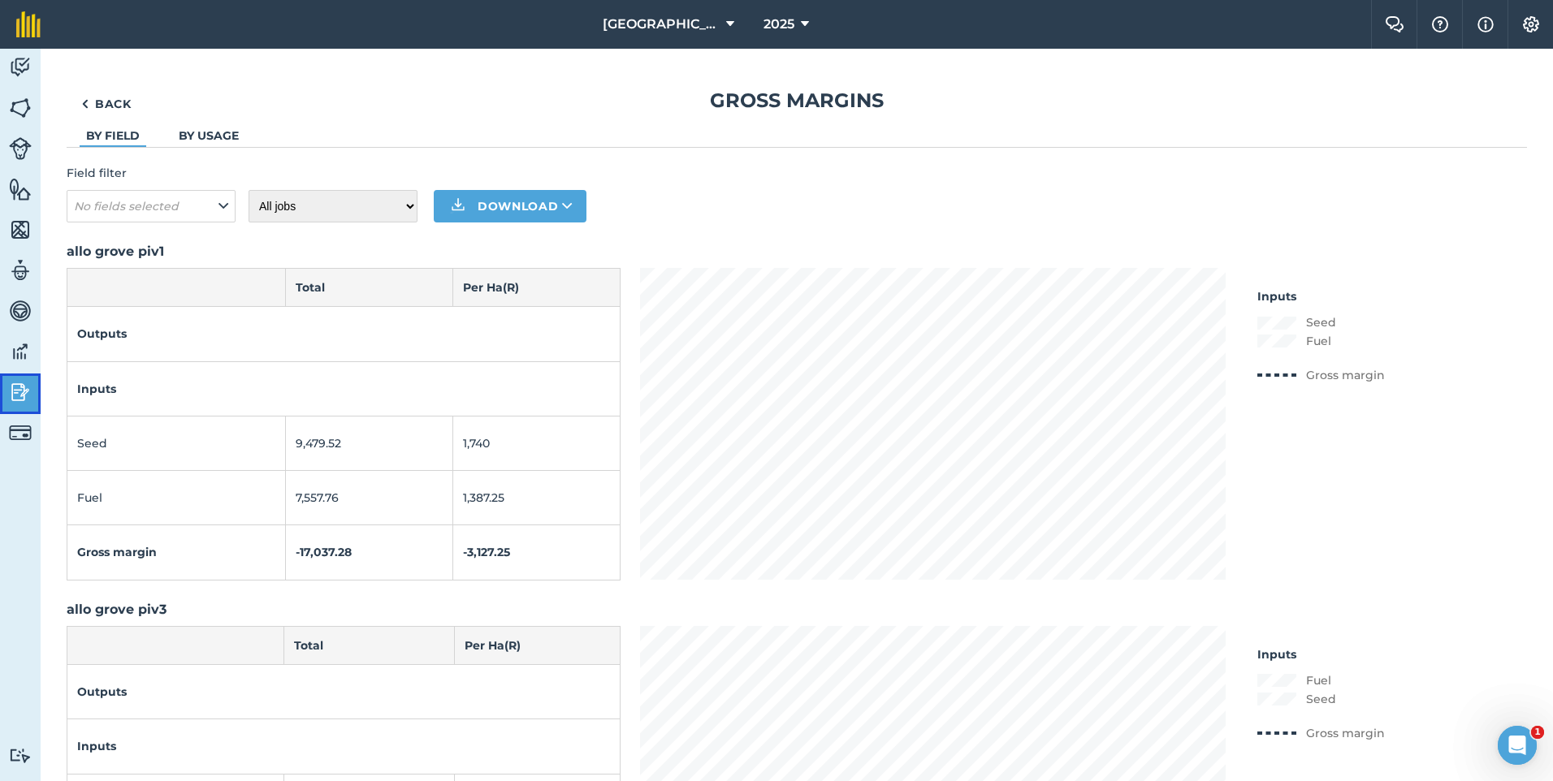
click at [28, 398] on img at bounding box center [20, 392] width 23 height 24
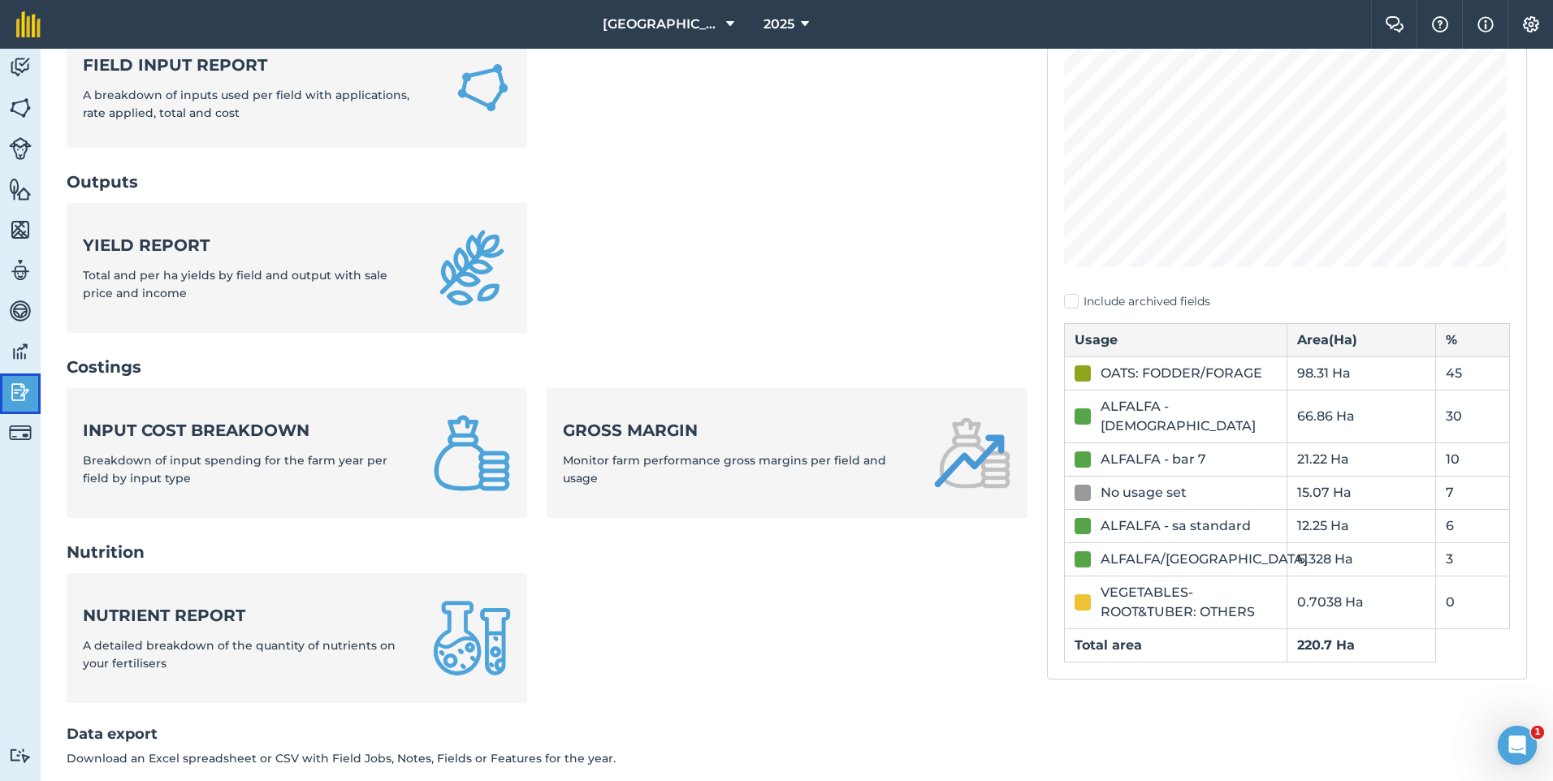
scroll to position [325, 0]
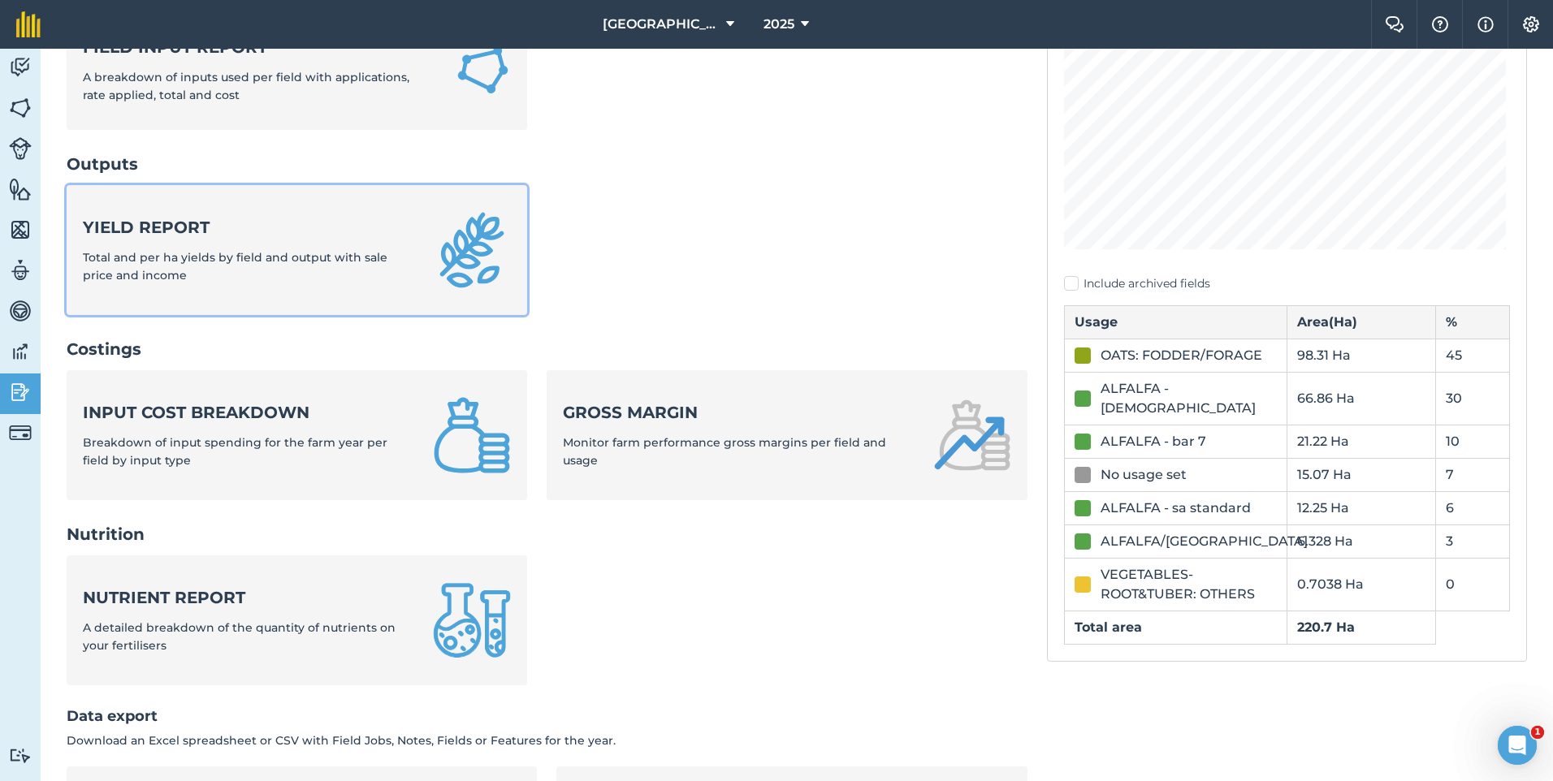
click at [138, 227] on strong "Yield report" at bounding box center [248, 227] width 331 height 23
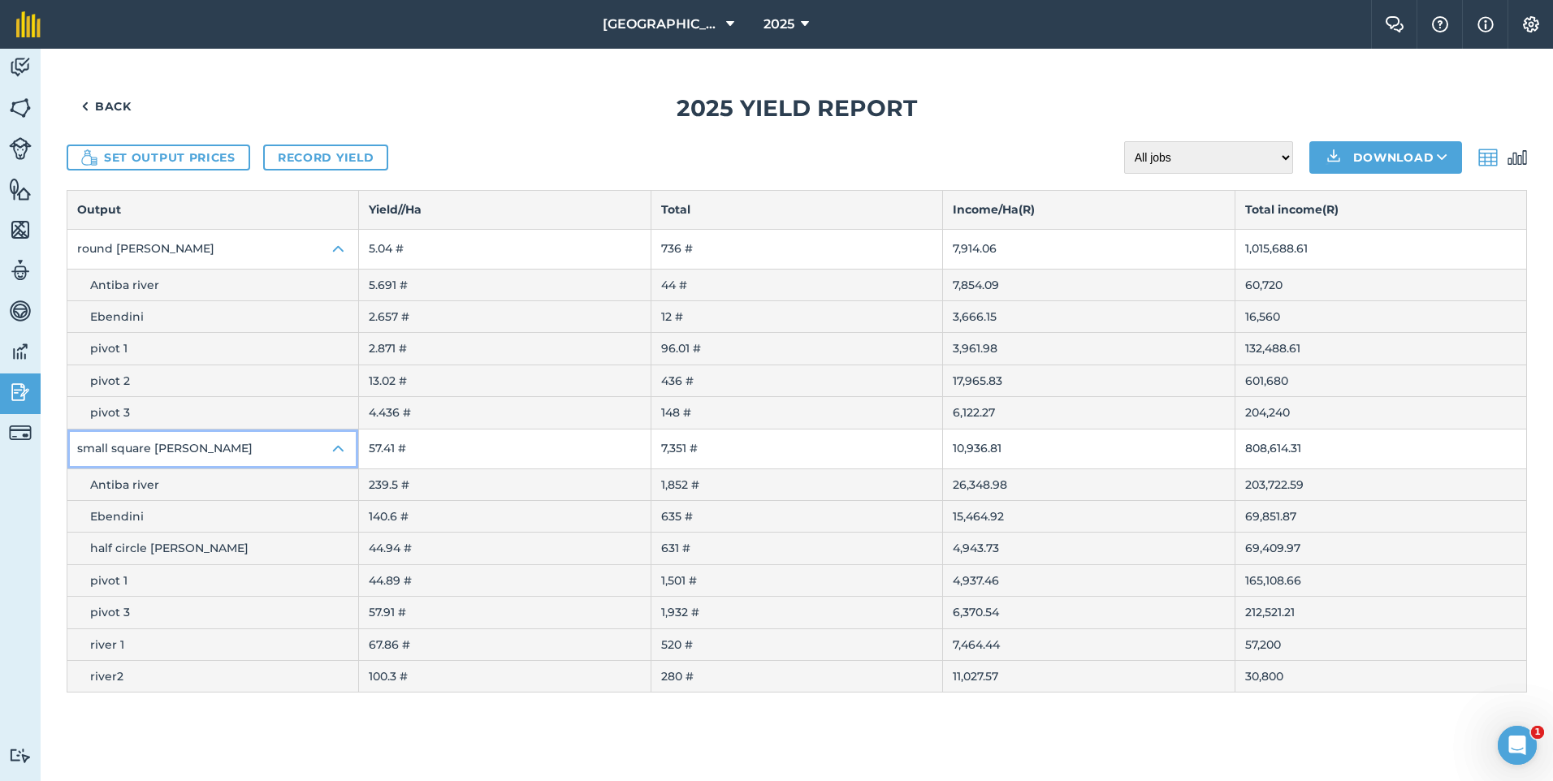
click at [331, 457] on img at bounding box center [338, 448] width 19 height 19
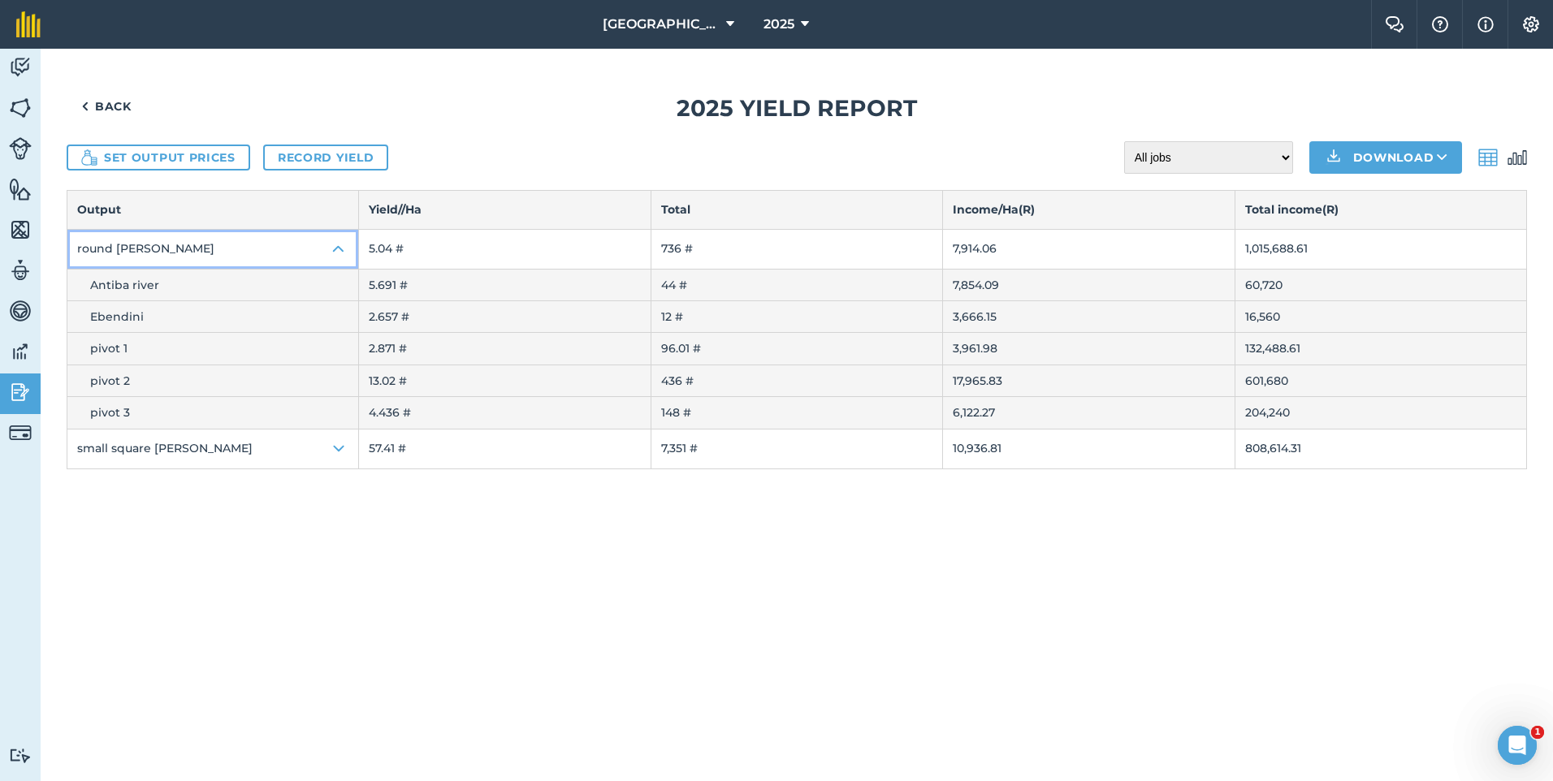
click at [343, 243] on img at bounding box center [338, 249] width 19 height 19
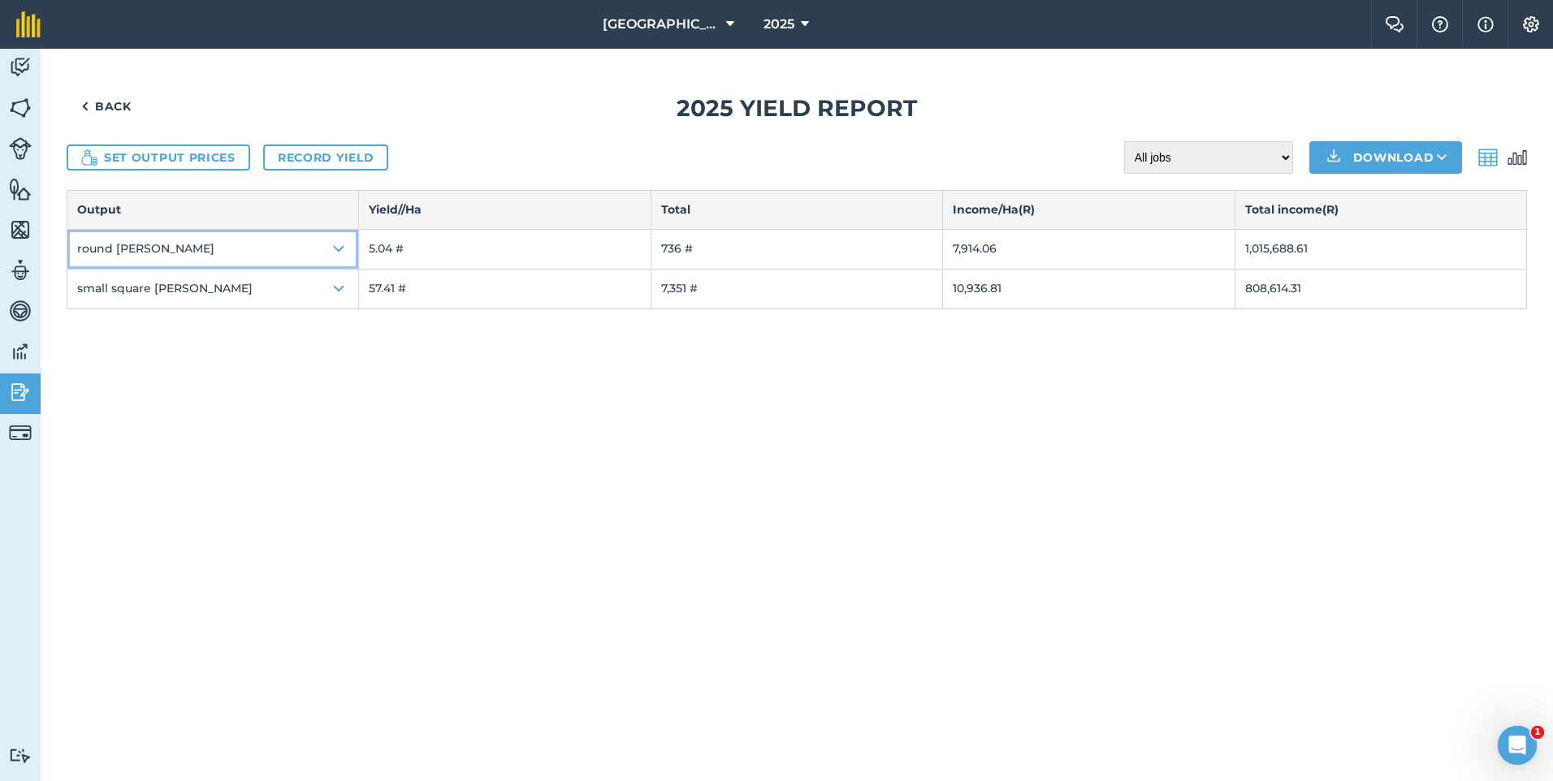
click at [333, 249] on img at bounding box center [338, 249] width 19 height 19
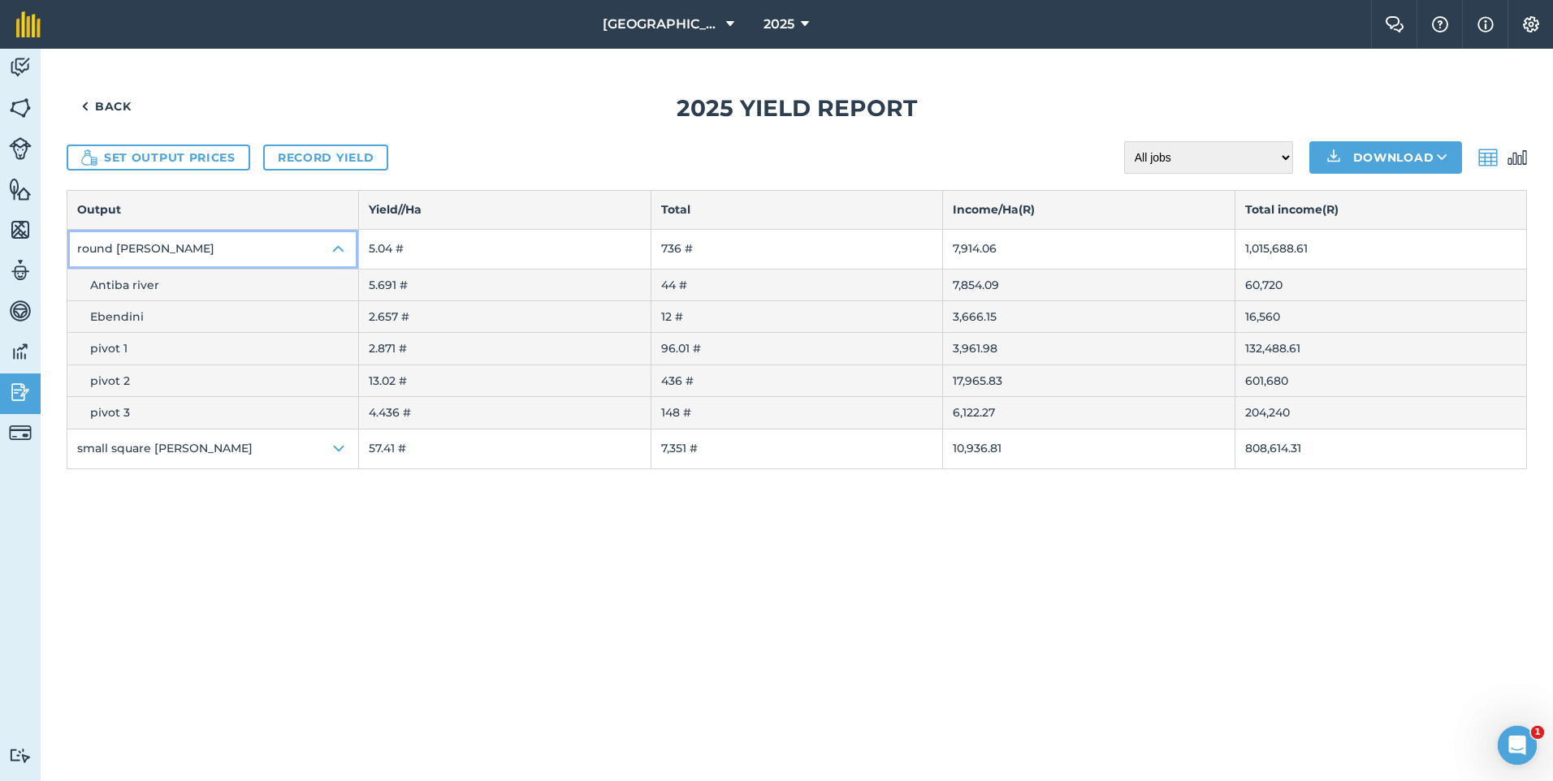
click at [335, 251] on img at bounding box center [338, 249] width 19 height 19
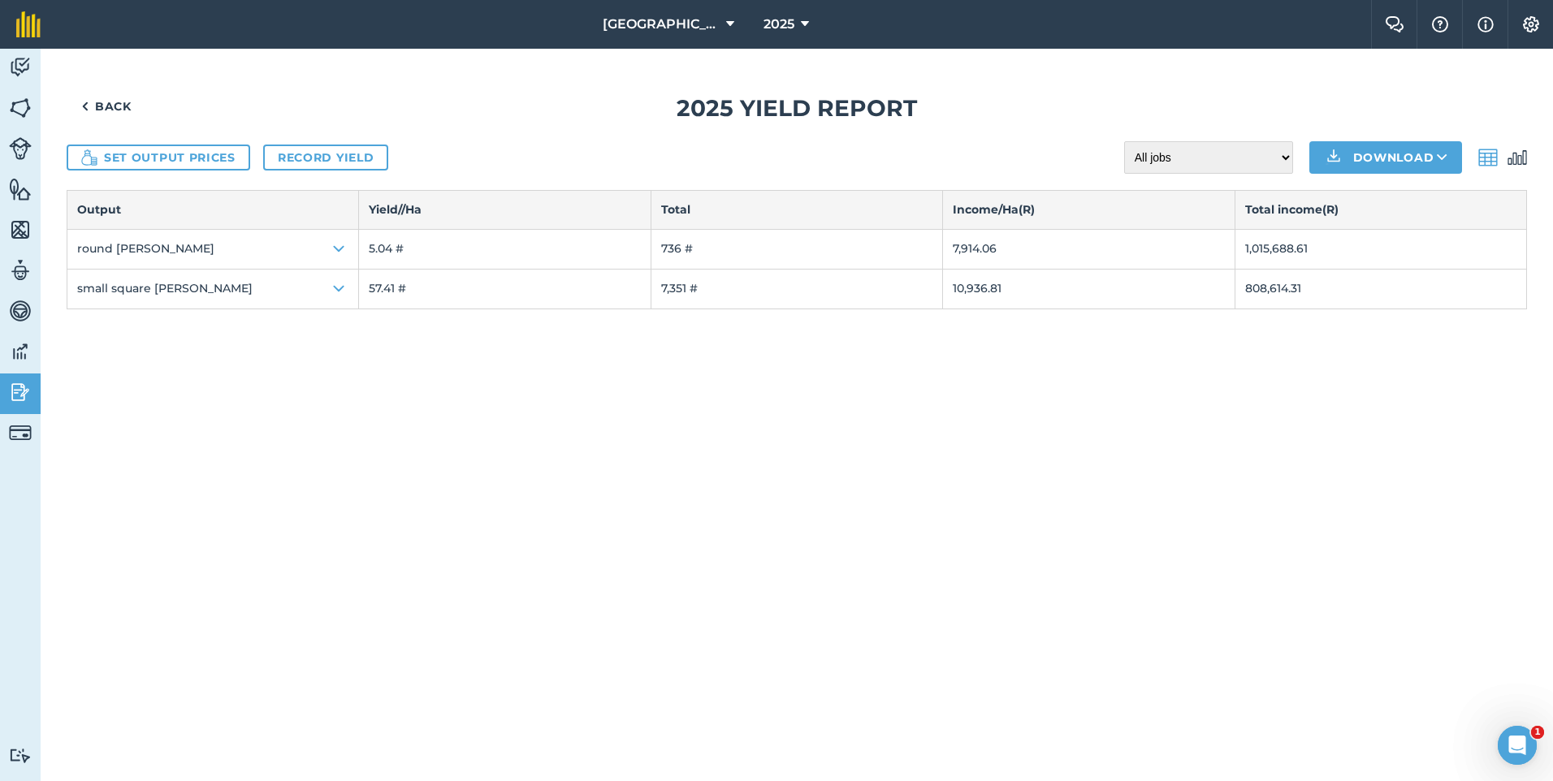
click at [982, 371] on div "Back 2025 Yield report Set output prices Record yield All jobs Incomplete jobs …" at bounding box center [797, 415] width 1513 height 733
click at [741, 265] on td "736 #" at bounding box center [797, 249] width 292 height 40
click at [283, 167] on link "Record yield" at bounding box center [325, 158] width 125 height 26
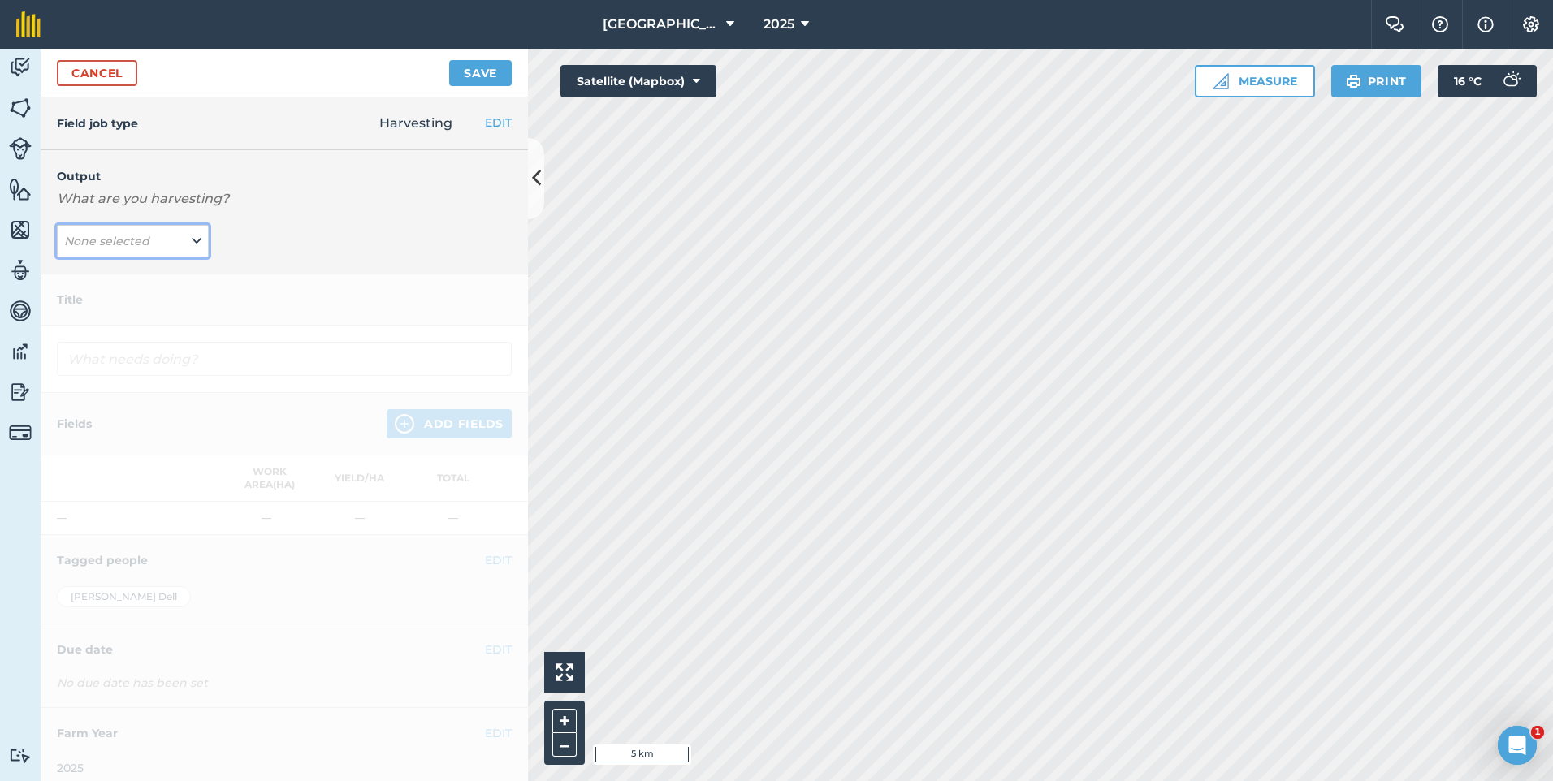
click at [192, 235] on icon at bounding box center [197, 241] width 10 height 18
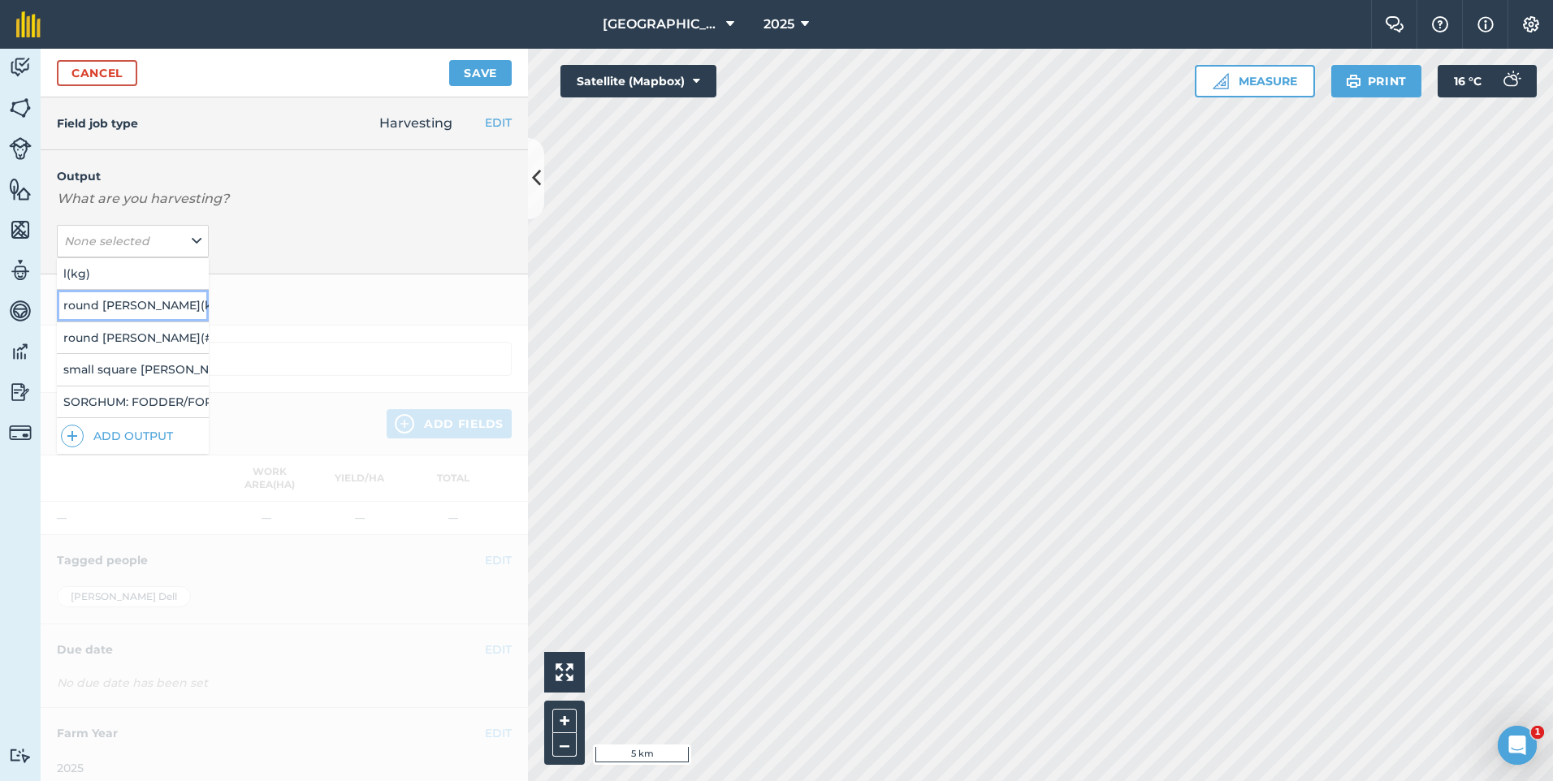
click at [133, 304] on button "round bales ( kg )" at bounding box center [133, 305] width 152 height 31
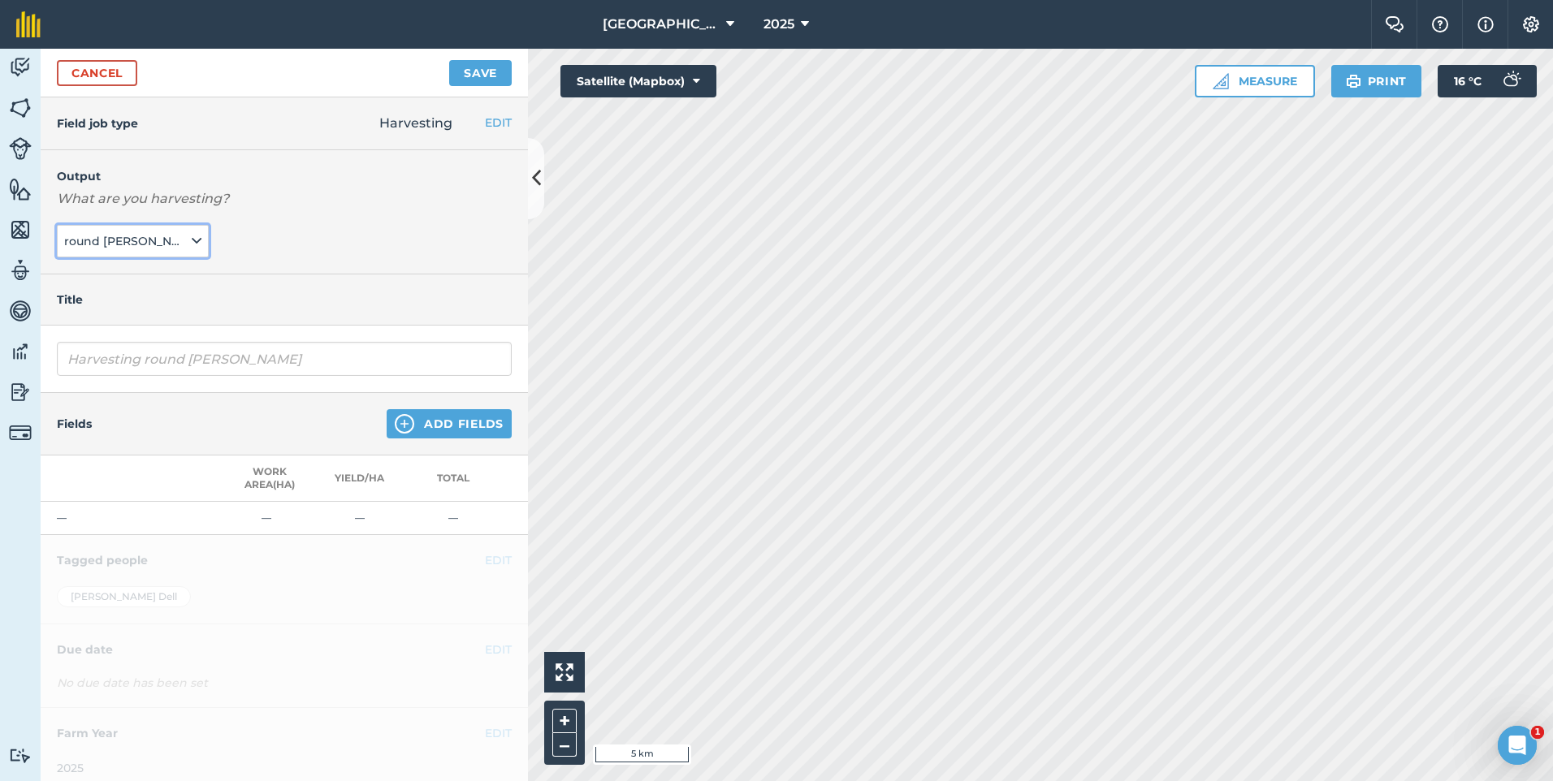
click at [198, 235] on button "round bales ( kg )" at bounding box center [133, 241] width 152 height 32
click at [144, 270] on button "l ( kg )" at bounding box center [133, 273] width 152 height 31
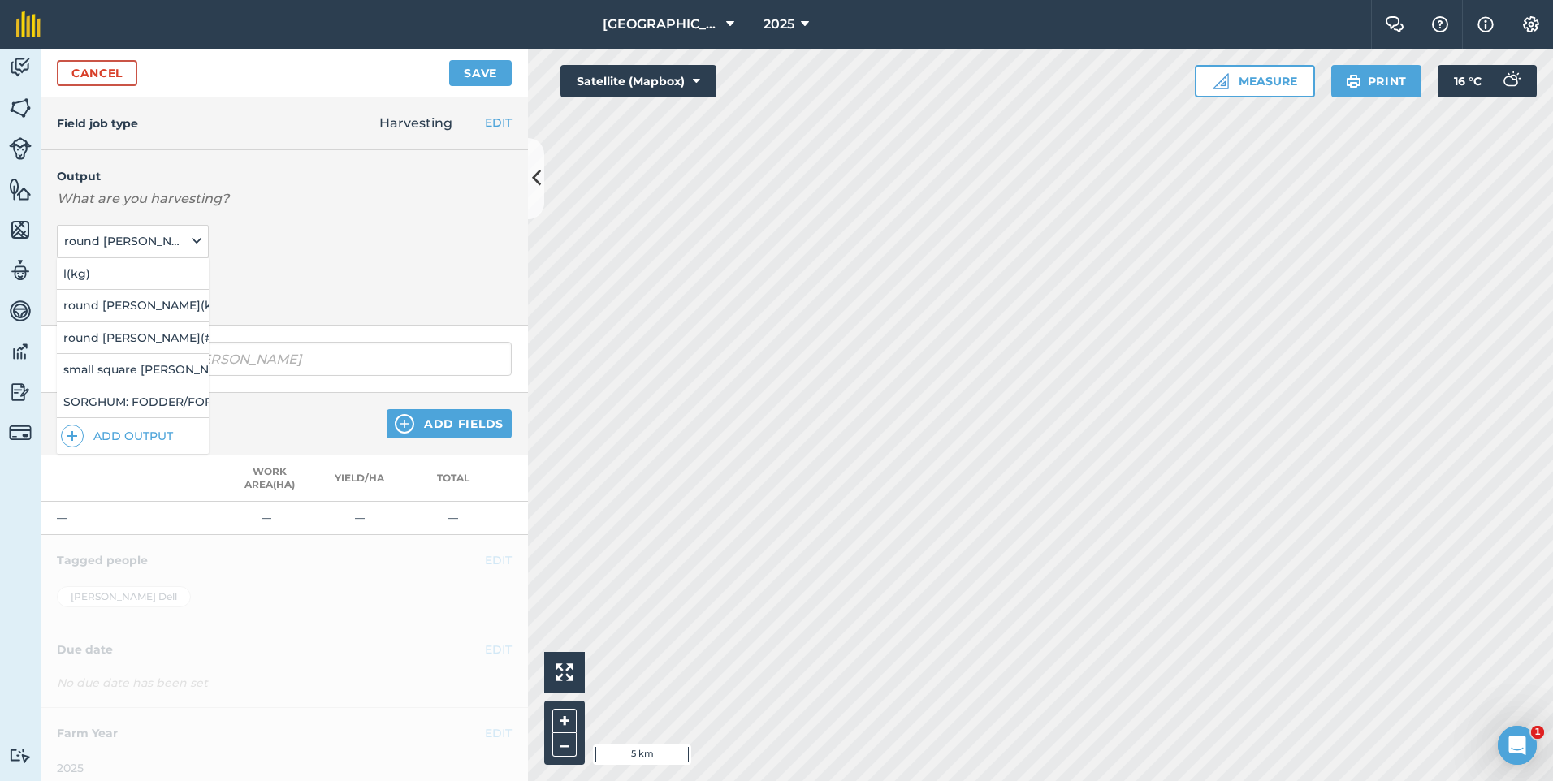
type input "Harvesting l"
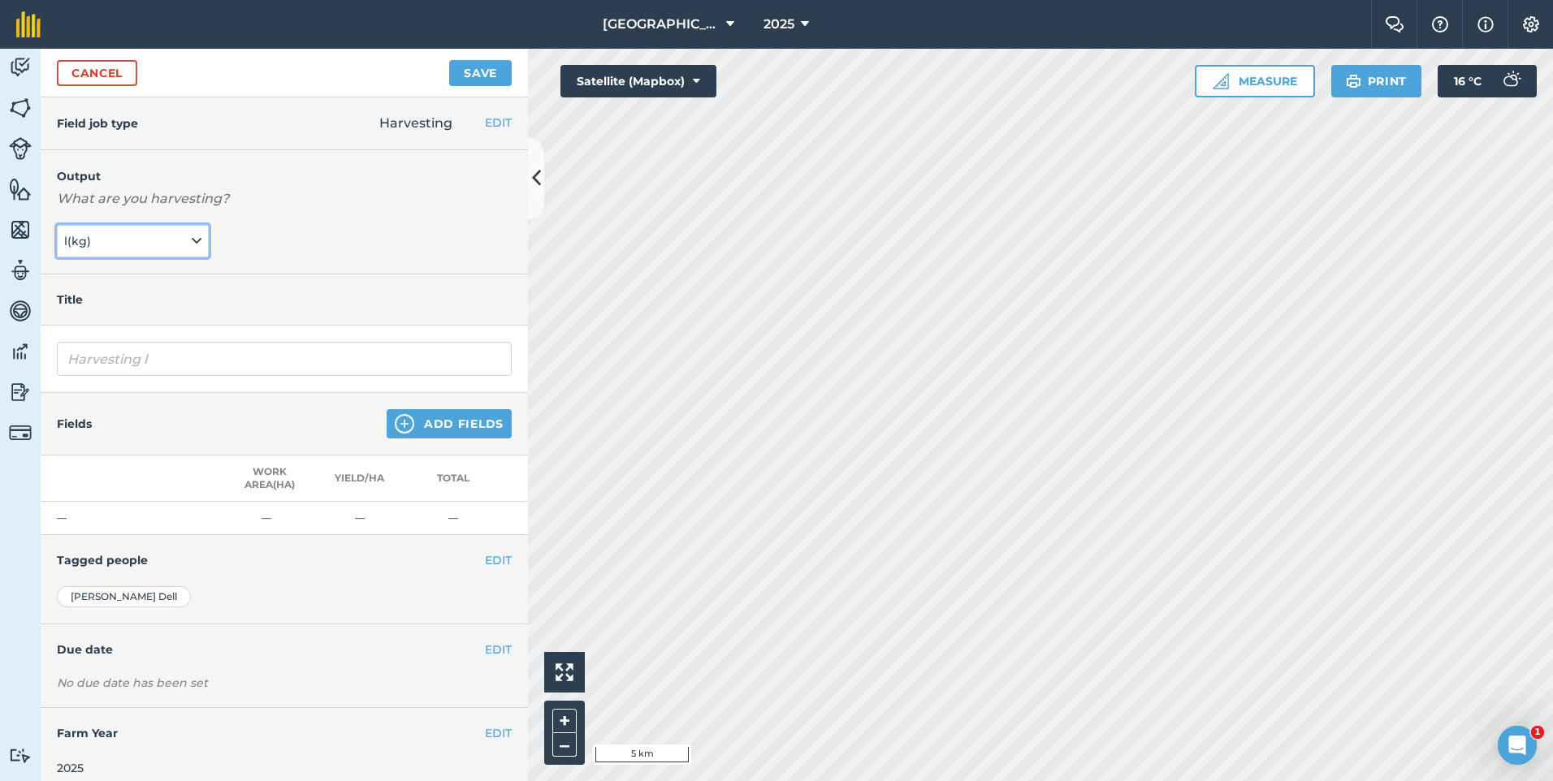
click at [161, 236] on button "l ( kg )" at bounding box center [133, 241] width 152 height 32
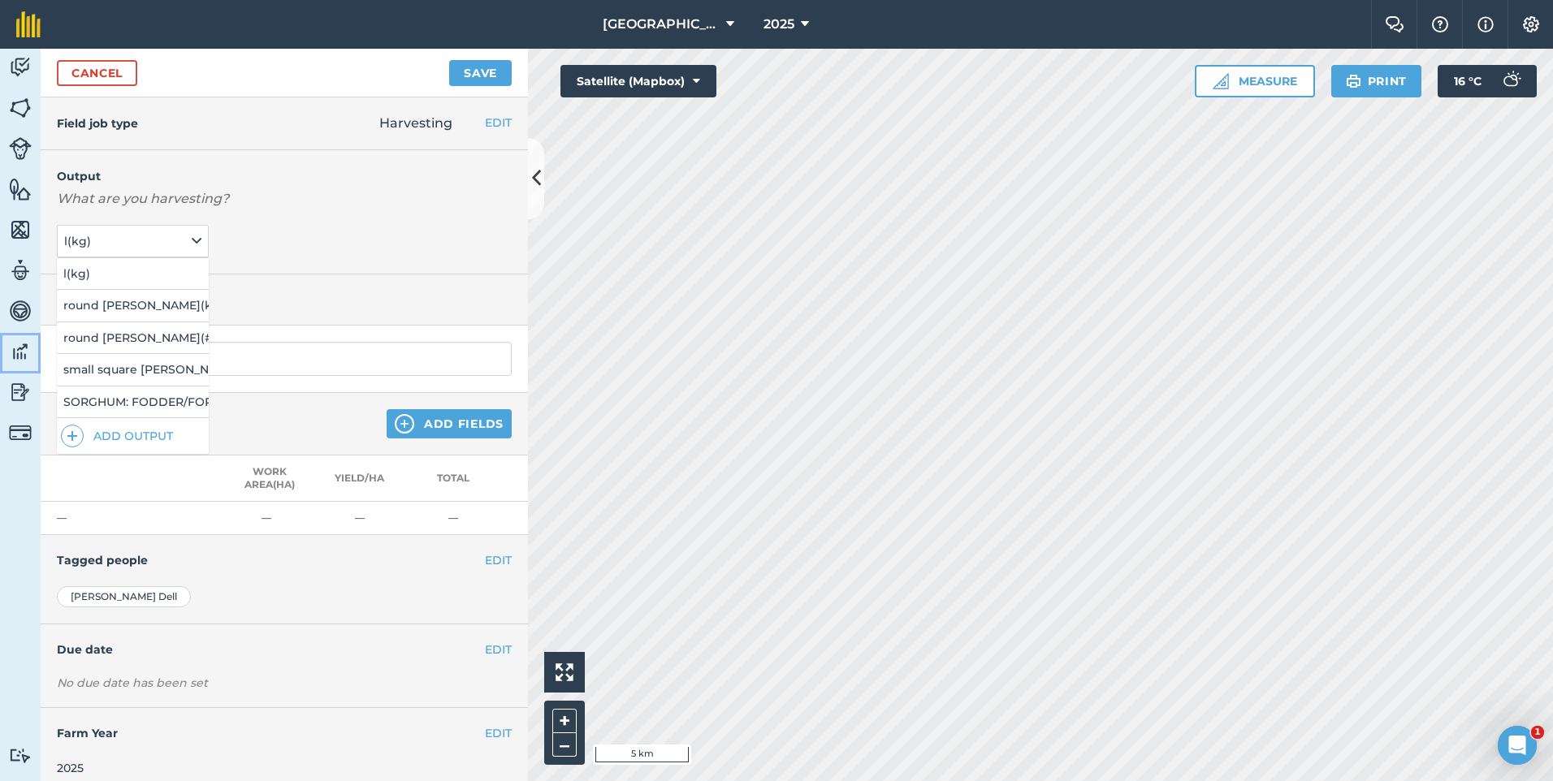
click at [26, 357] on img at bounding box center [20, 352] width 23 height 24
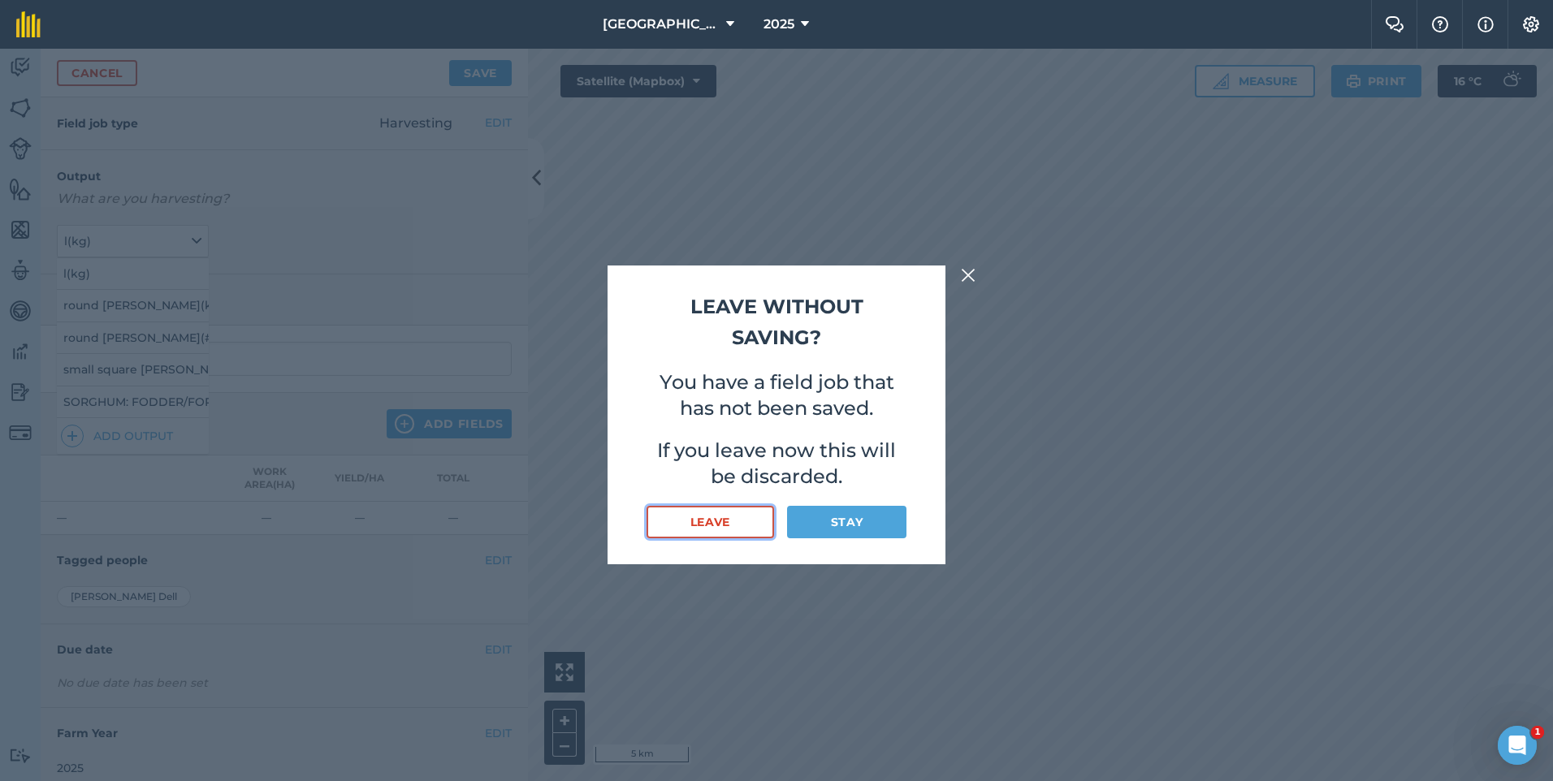
click at [764, 521] on button "Leave" at bounding box center [711, 522] width 128 height 32
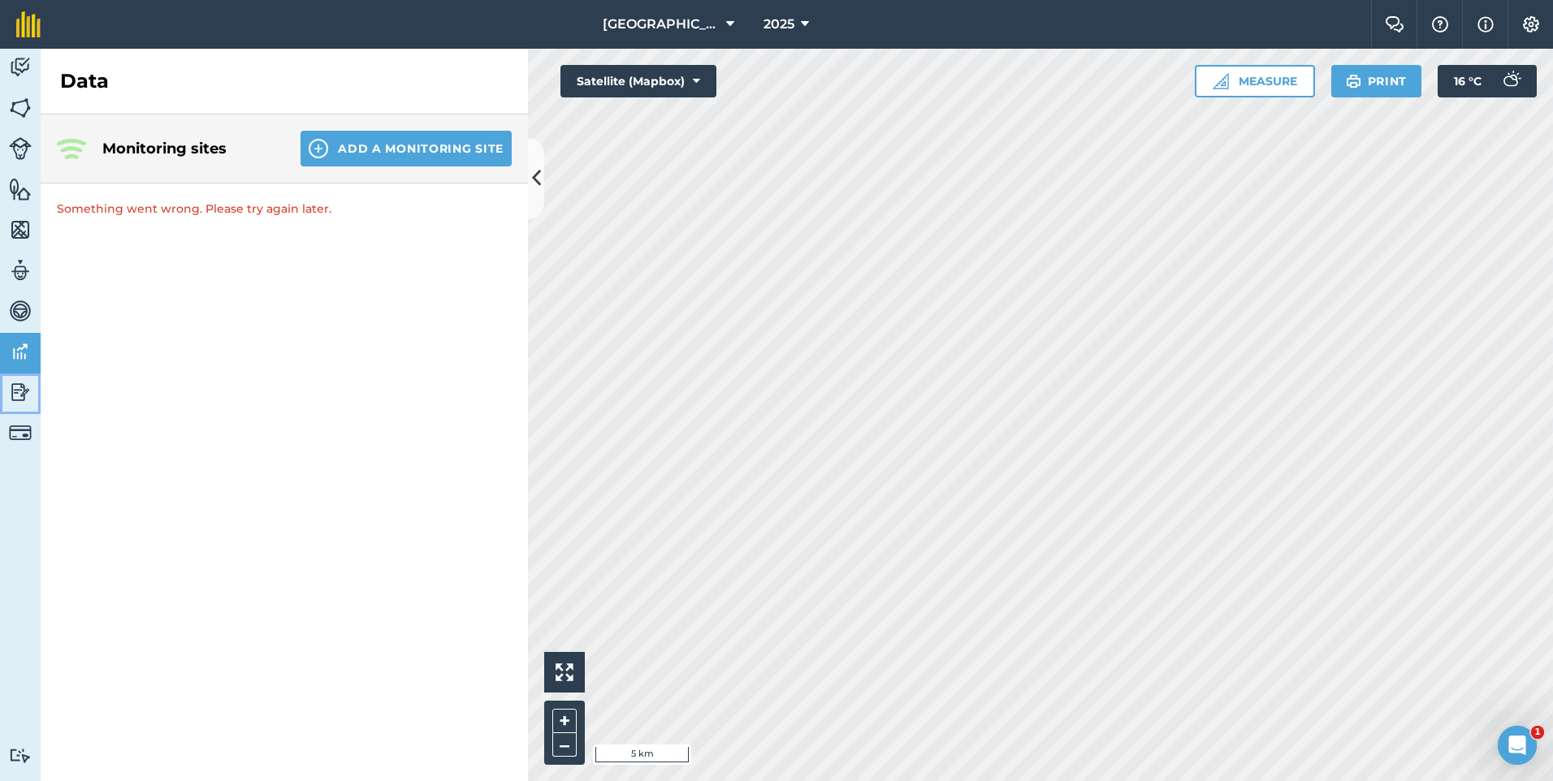
click at [8, 396] on link "Reporting" at bounding box center [20, 394] width 41 height 41
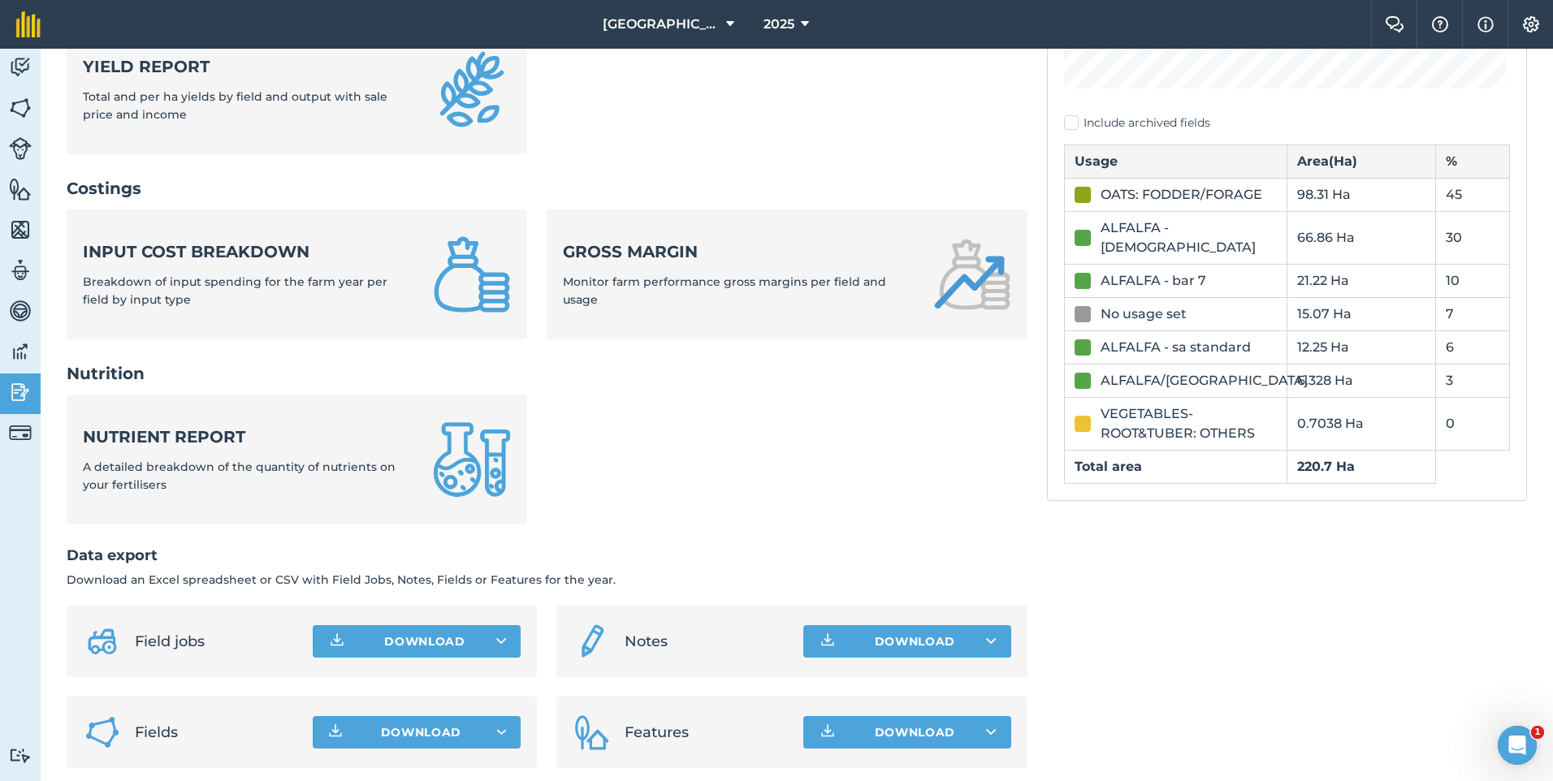
scroll to position [487, 0]
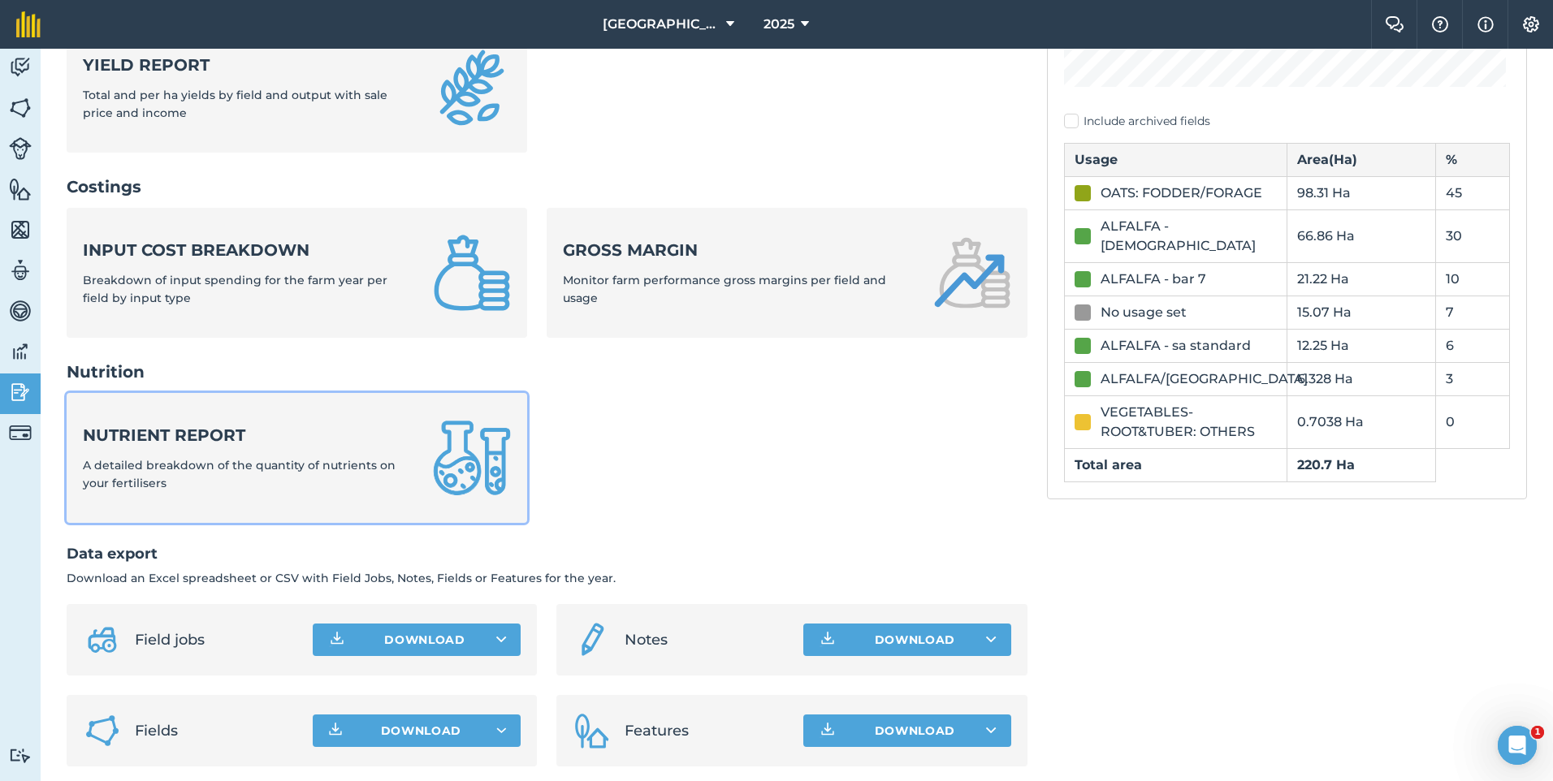
click at [321, 474] on div "Nutrient report A detailed breakdown of the quantity of nutrients on your ferti…" at bounding box center [248, 458] width 331 height 69
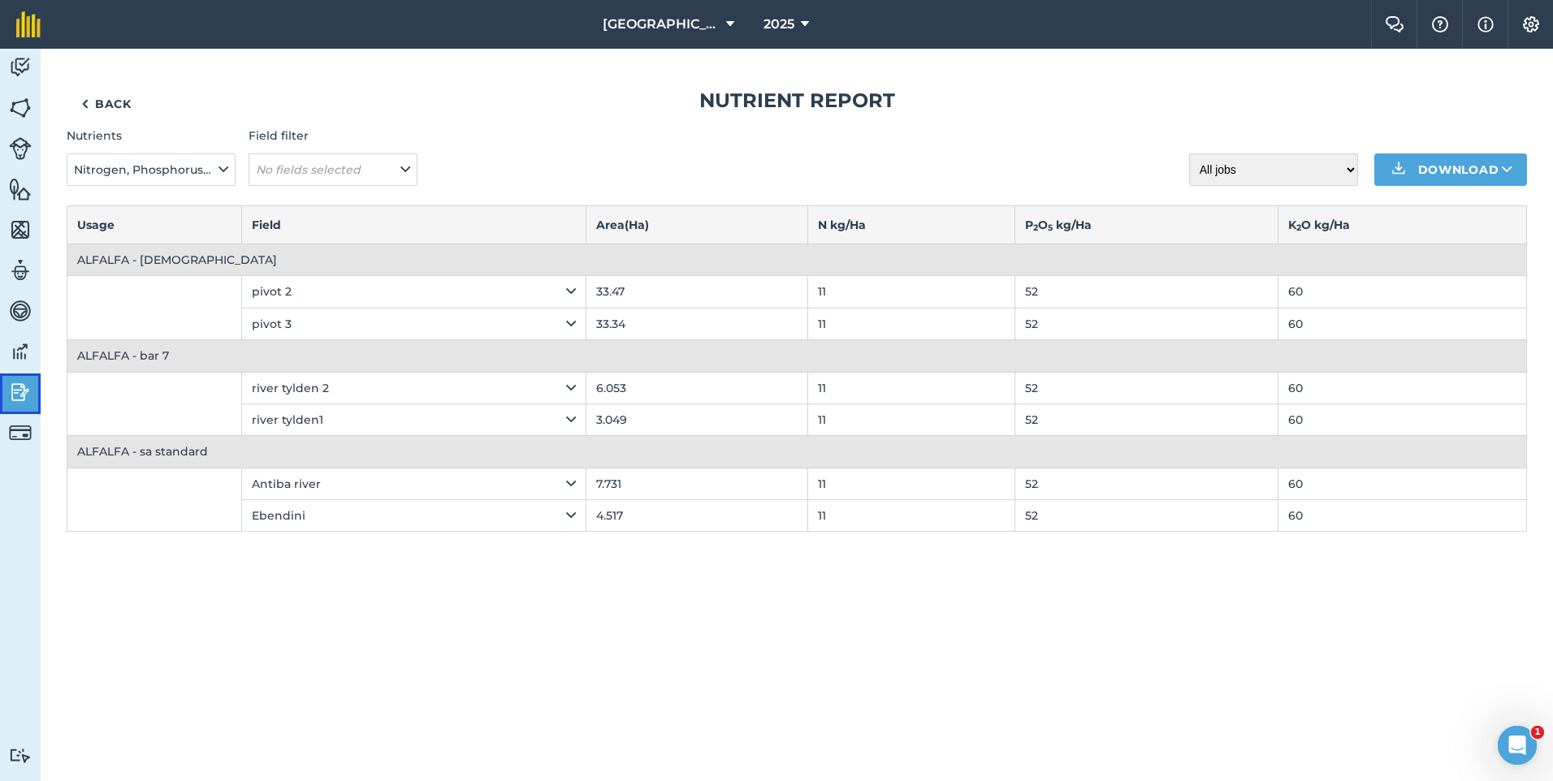
click at [28, 400] on img at bounding box center [20, 392] width 23 height 24
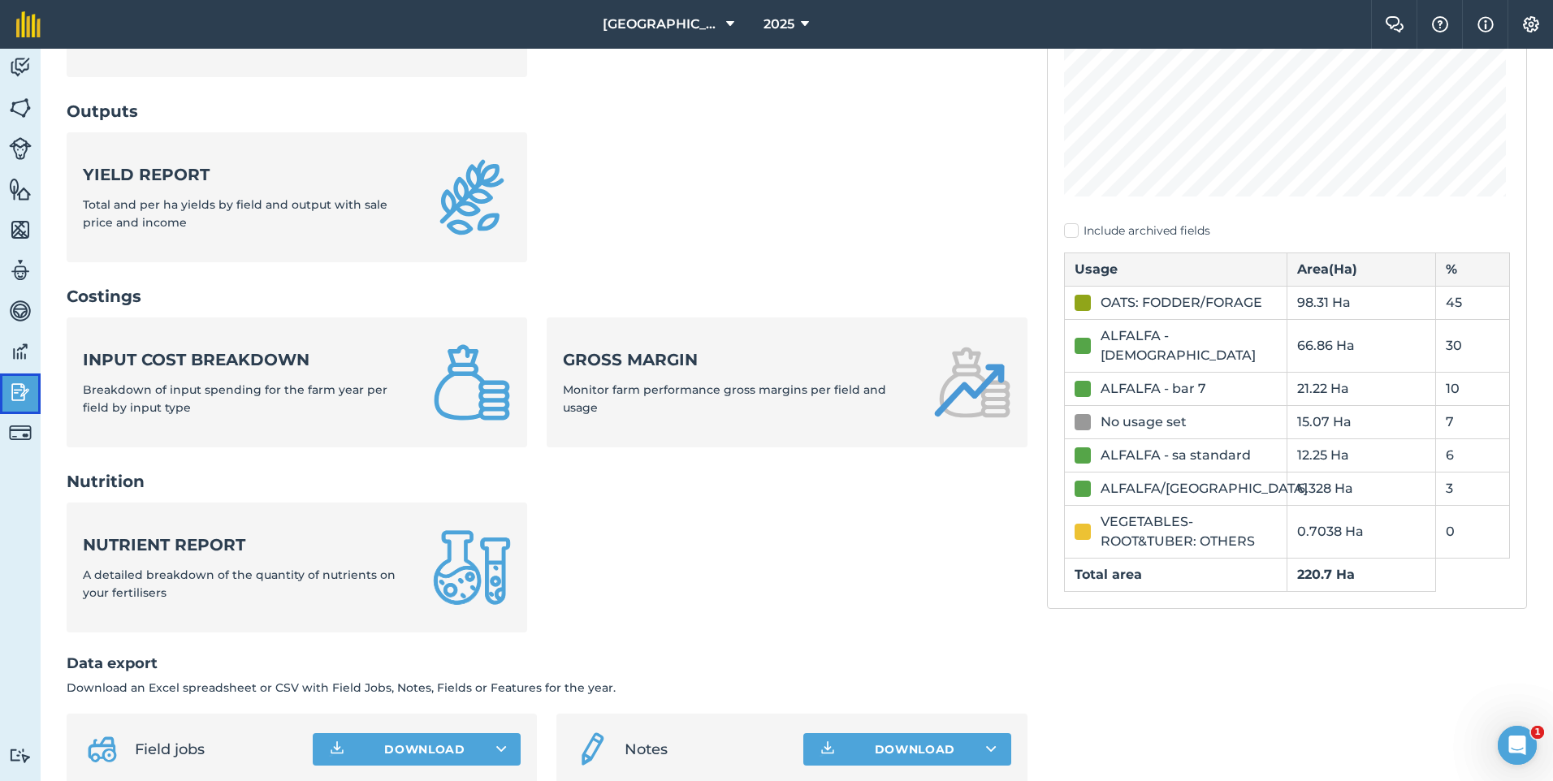
scroll to position [406, 0]
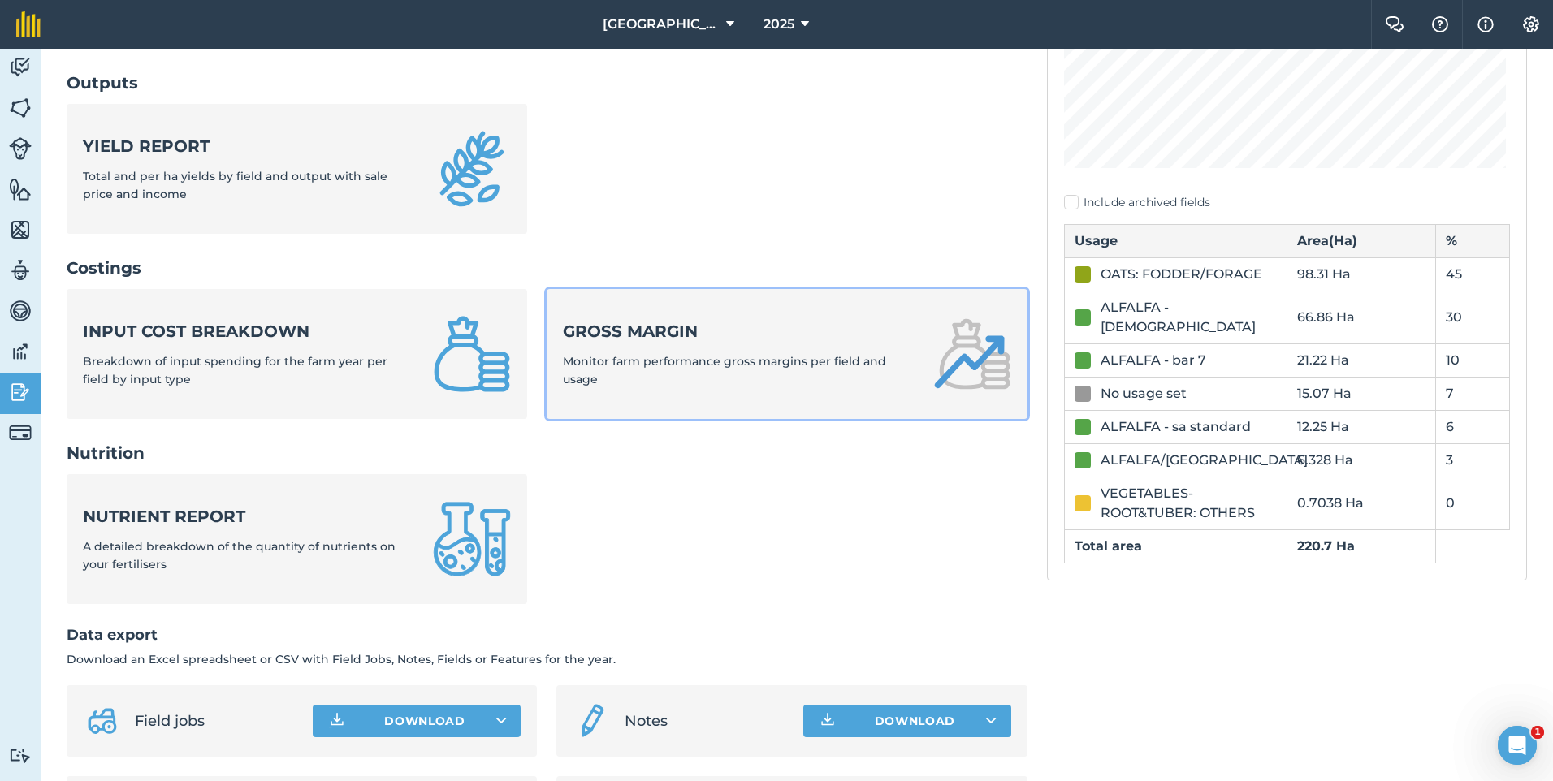
click at [665, 367] on span "Monitor farm performance gross margins per field and usage" at bounding box center [724, 370] width 323 height 32
